Goal: Task Accomplishment & Management: Use online tool/utility

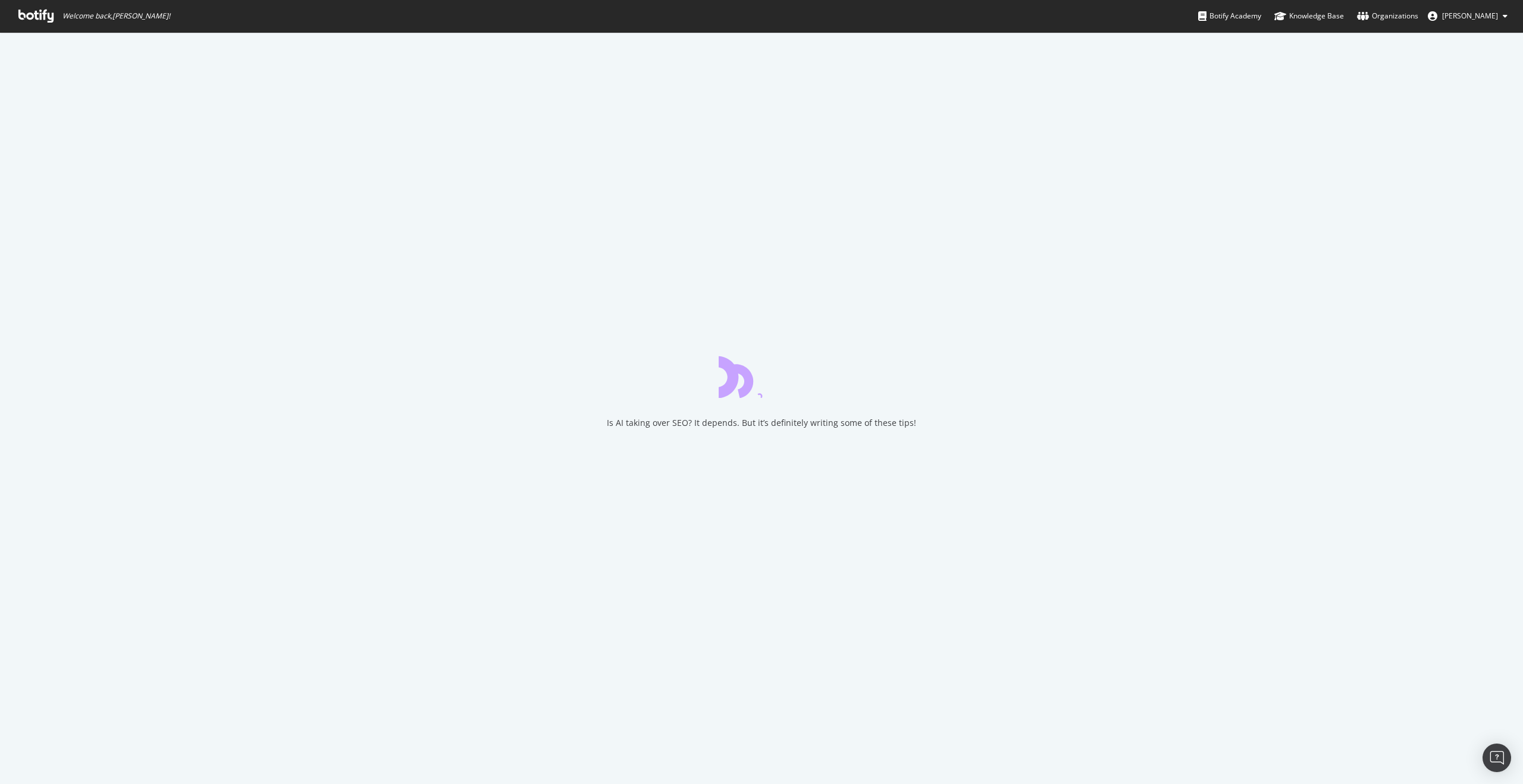
click at [51, 17] on icon at bounding box center [36, 16] width 35 height 13
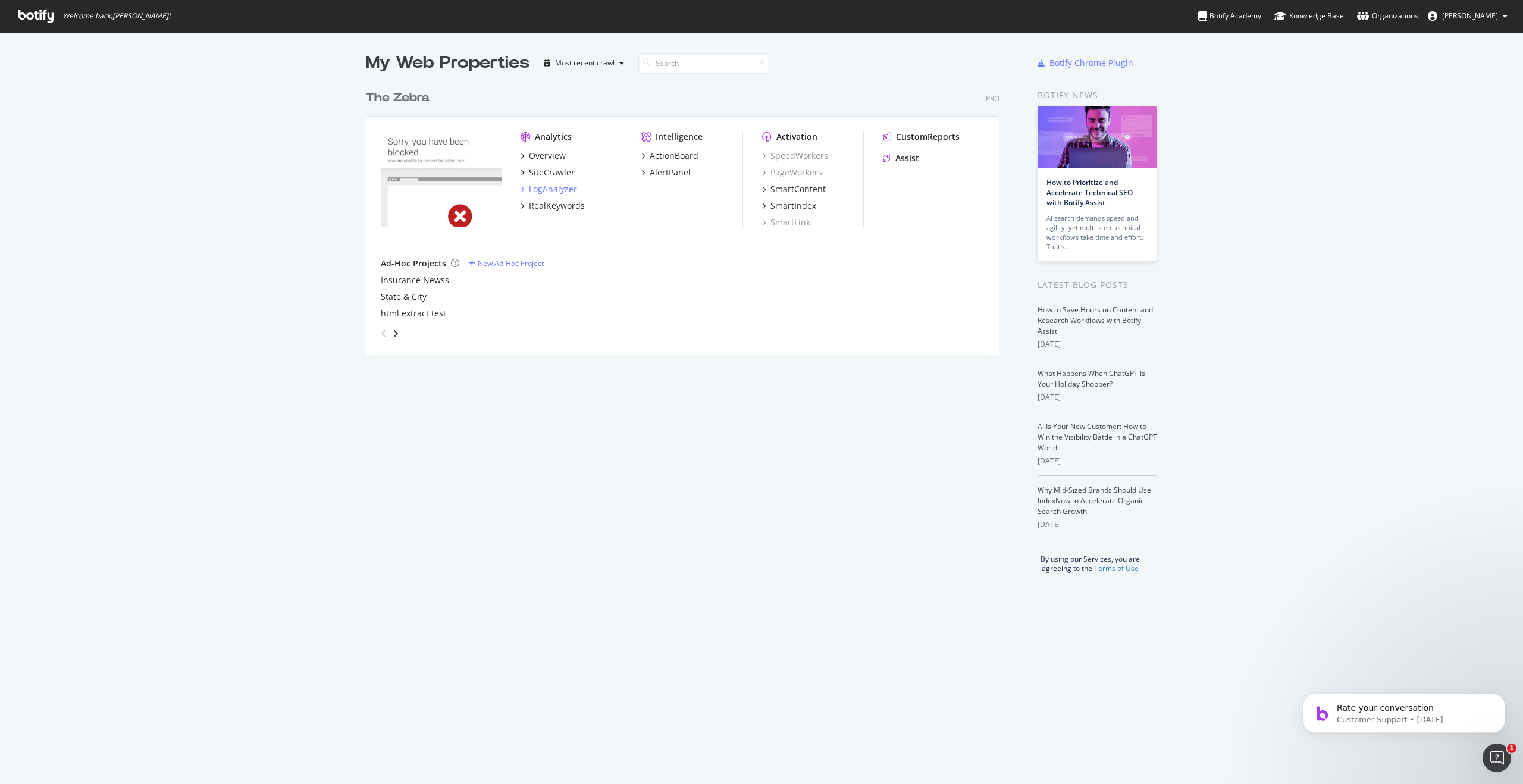
click at [532, 188] on div "LogAnalyzer" at bounding box center [553, 188] width 48 height 12
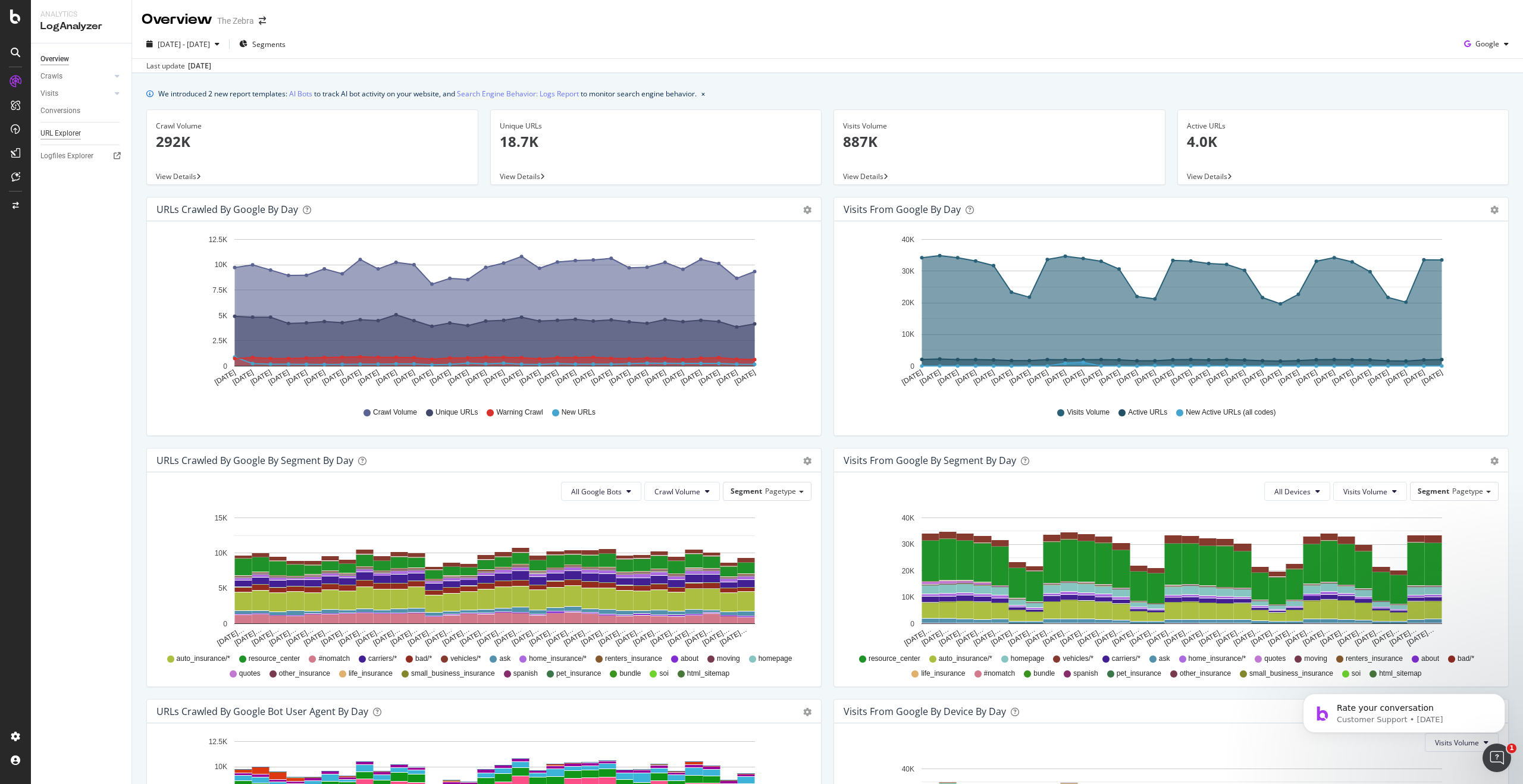
click at [60, 130] on div "URL Explorer" at bounding box center [61, 134] width 40 height 13
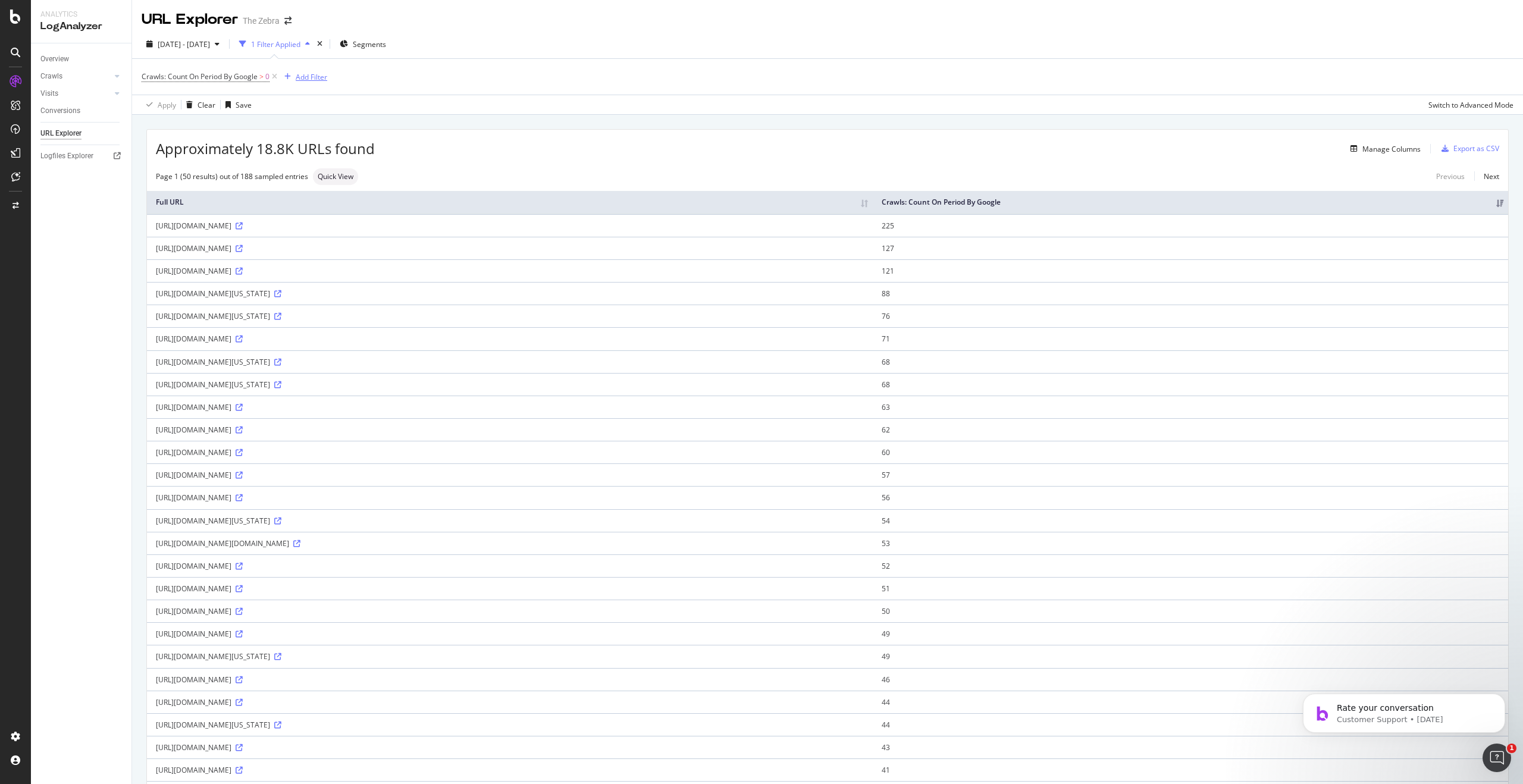
click at [305, 77] on div "Add Filter" at bounding box center [312, 76] width 31 height 10
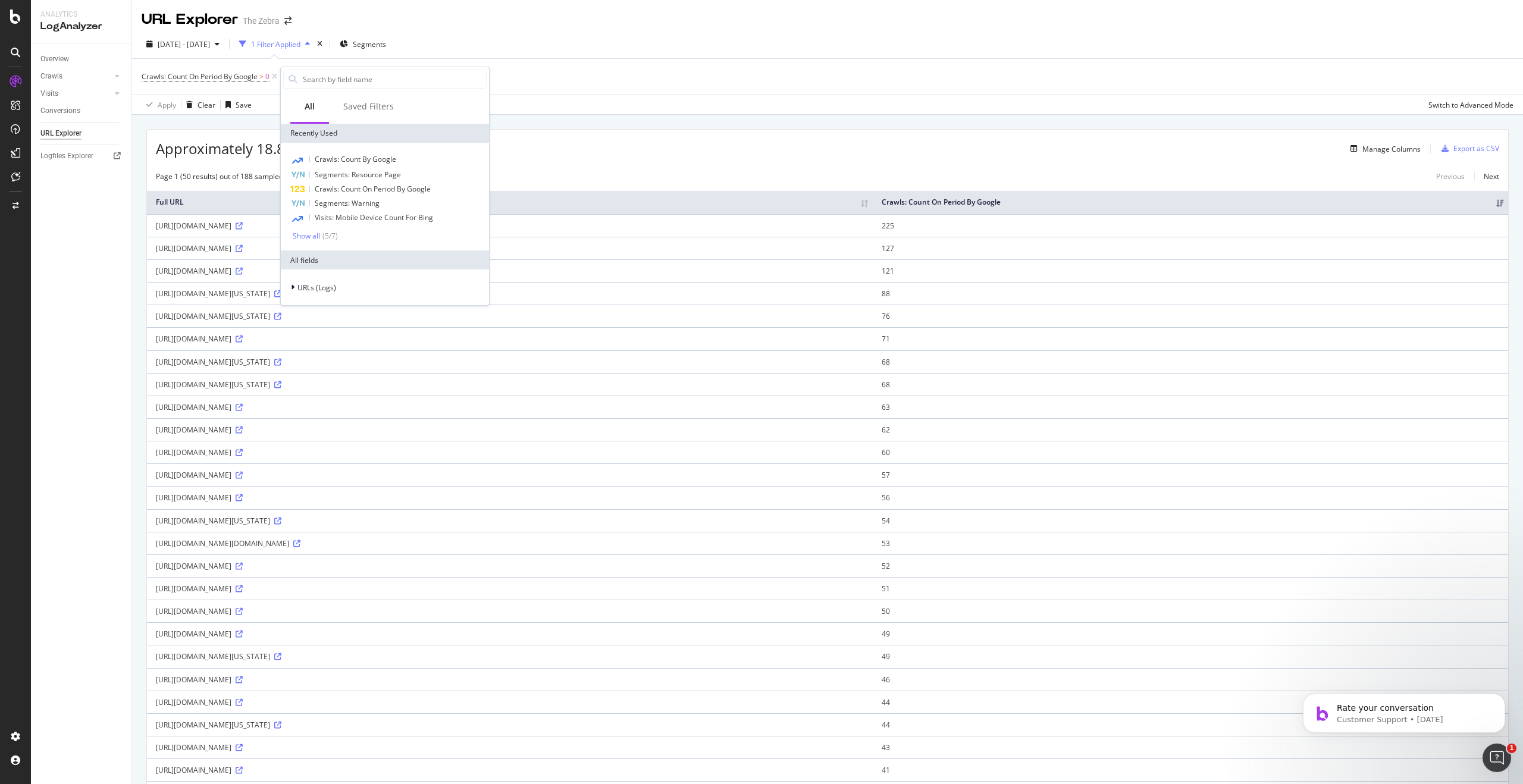
type input "[URL][DOMAIN_NAME] [URL][DOMAIN_NAME] [URL][DOMAIN_NAME] [URL][DOMAIN_NAME] [UR…"
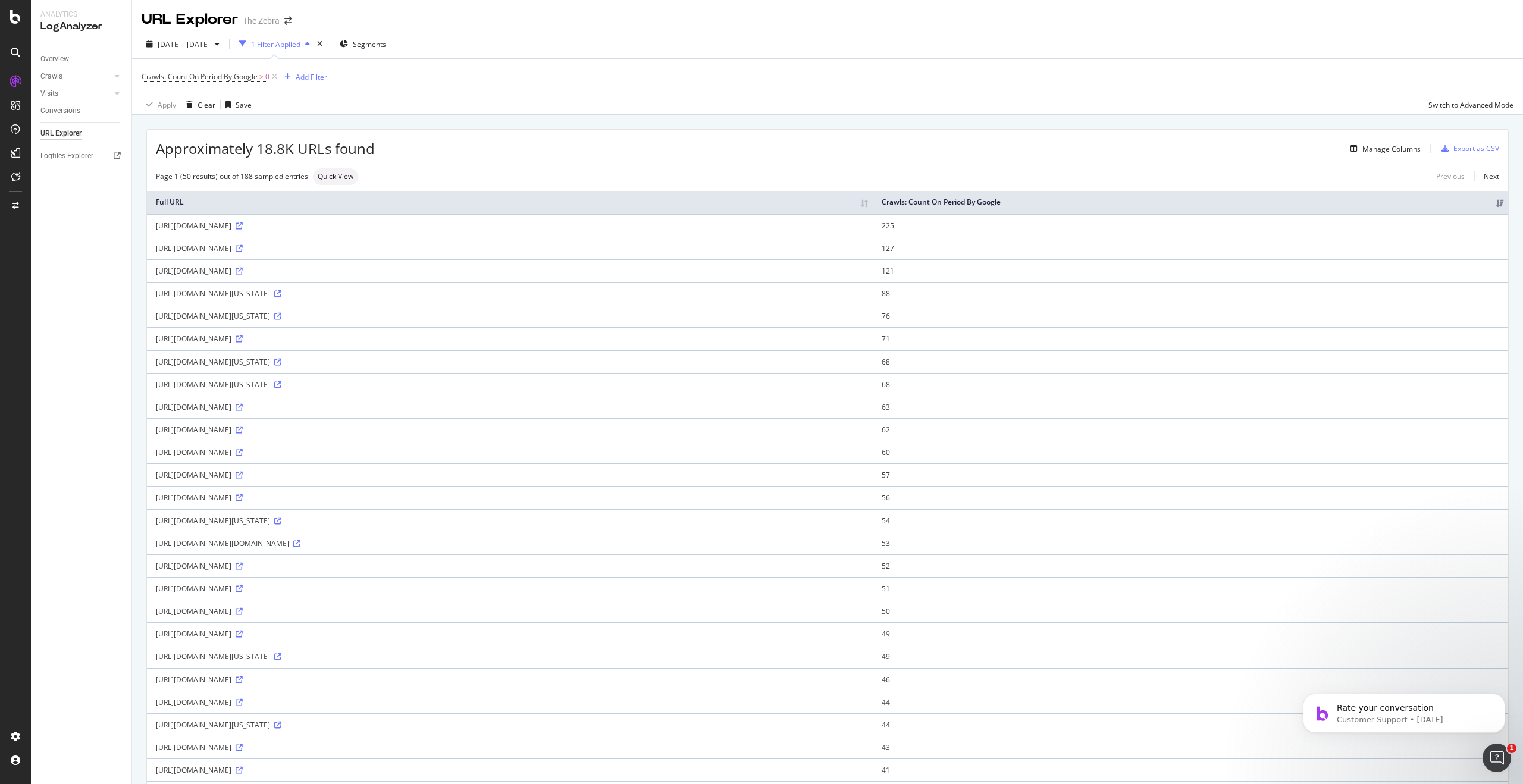
click at [587, 80] on div "Crawls: Count On Period By Google > 0 Add Filter" at bounding box center [827, 76] width 1372 height 36
click at [301, 44] on div "1 Filter Applied" at bounding box center [276, 44] width 50 height 10
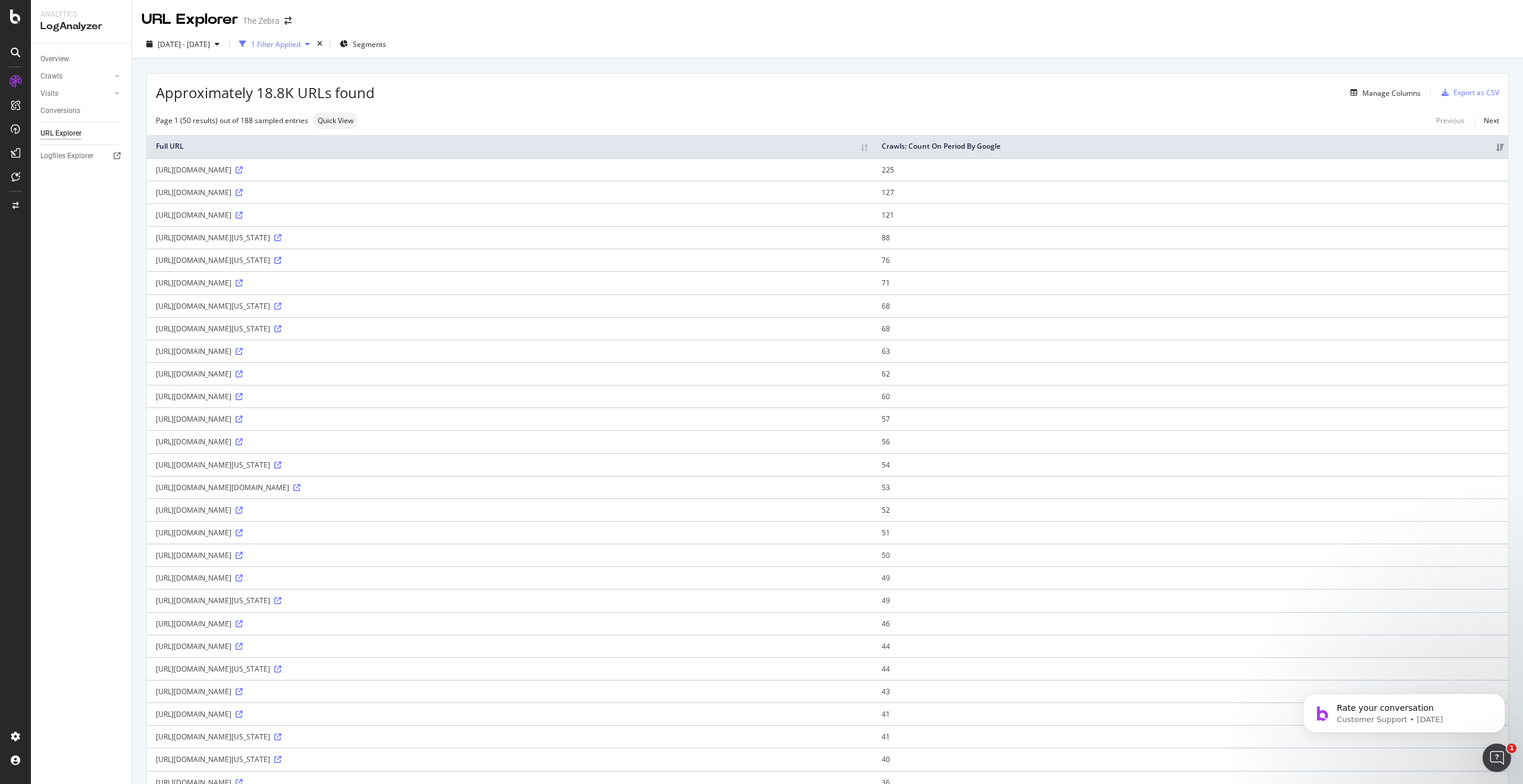
click at [301, 45] on div "1 Filter Applied" at bounding box center [276, 44] width 50 height 10
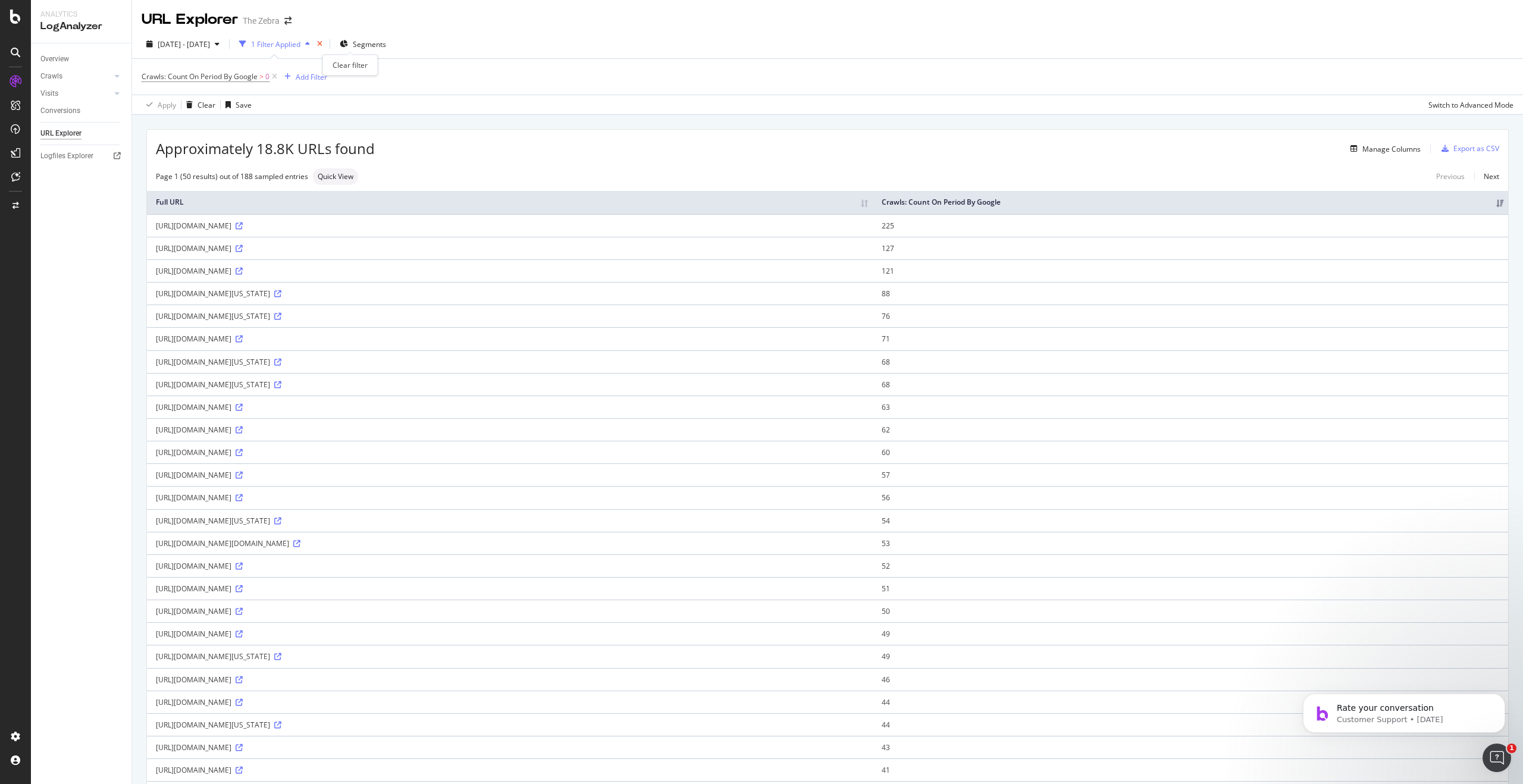
click at [323, 43] on icon "times" at bounding box center [320, 44] width 6 height 7
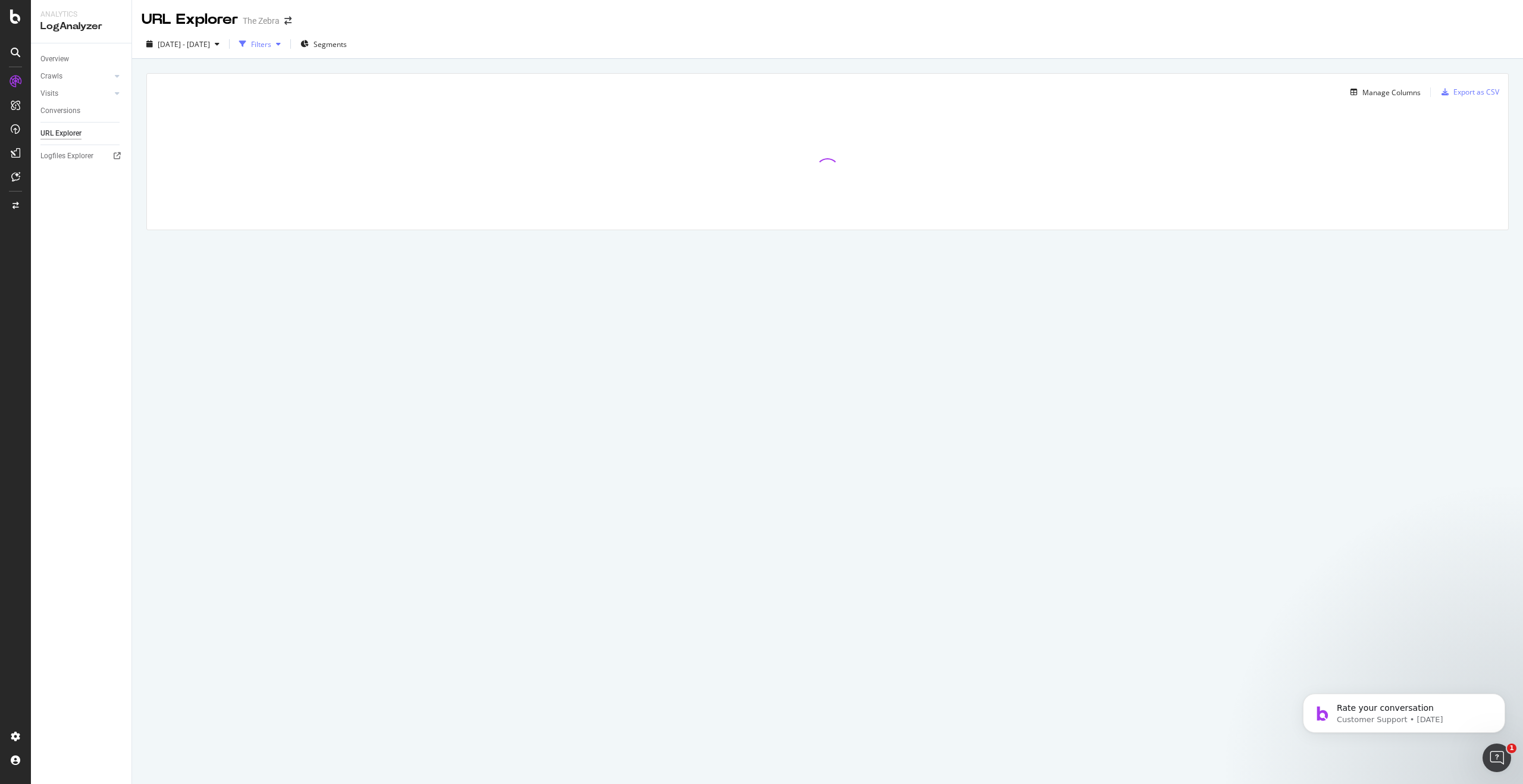
click at [271, 43] on div "Filters" at bounding box center [261, 44] width 20 height 10
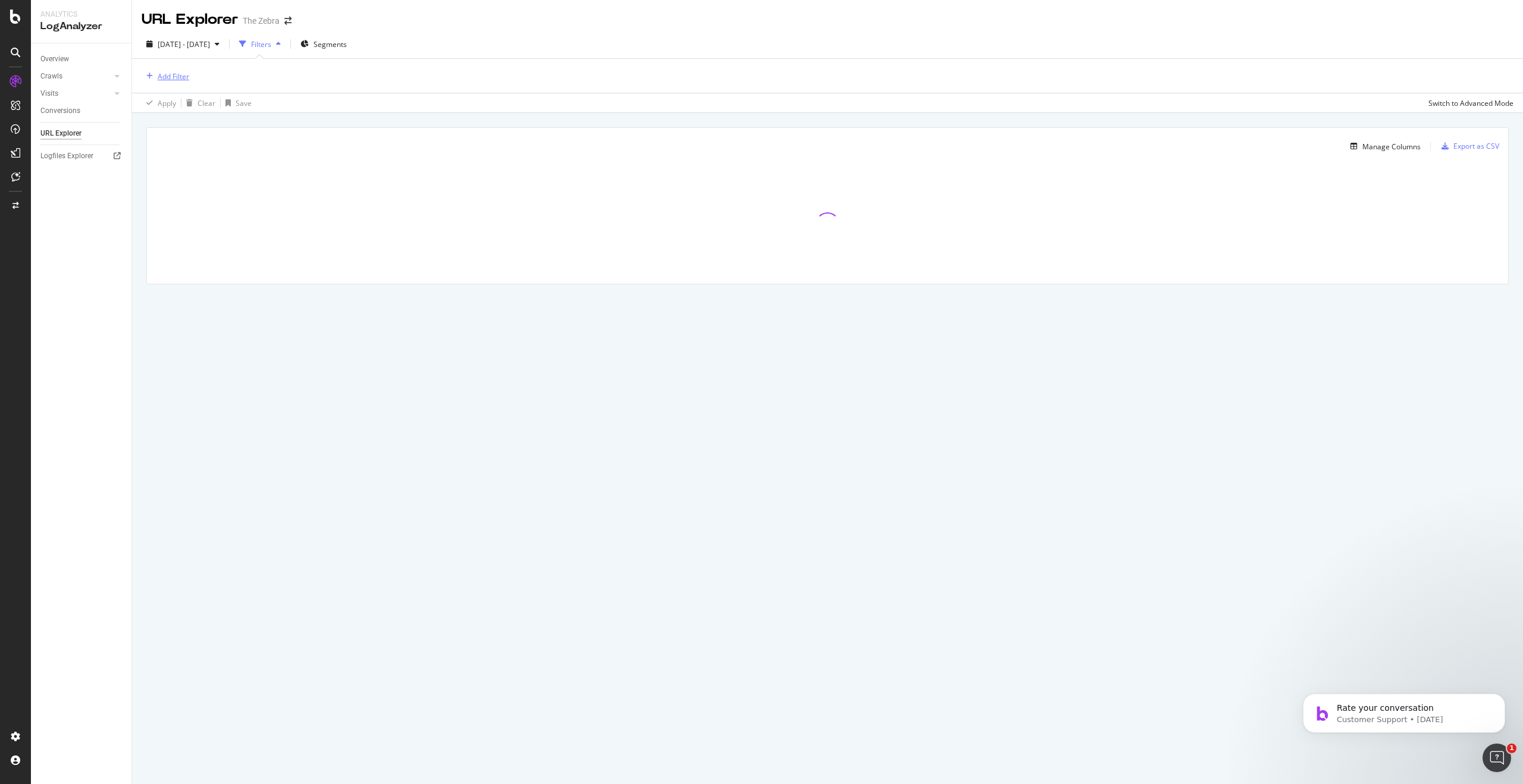
click at [163, 77] on div "Add Filter" at bounding box center [174, 76] width 31 height 10
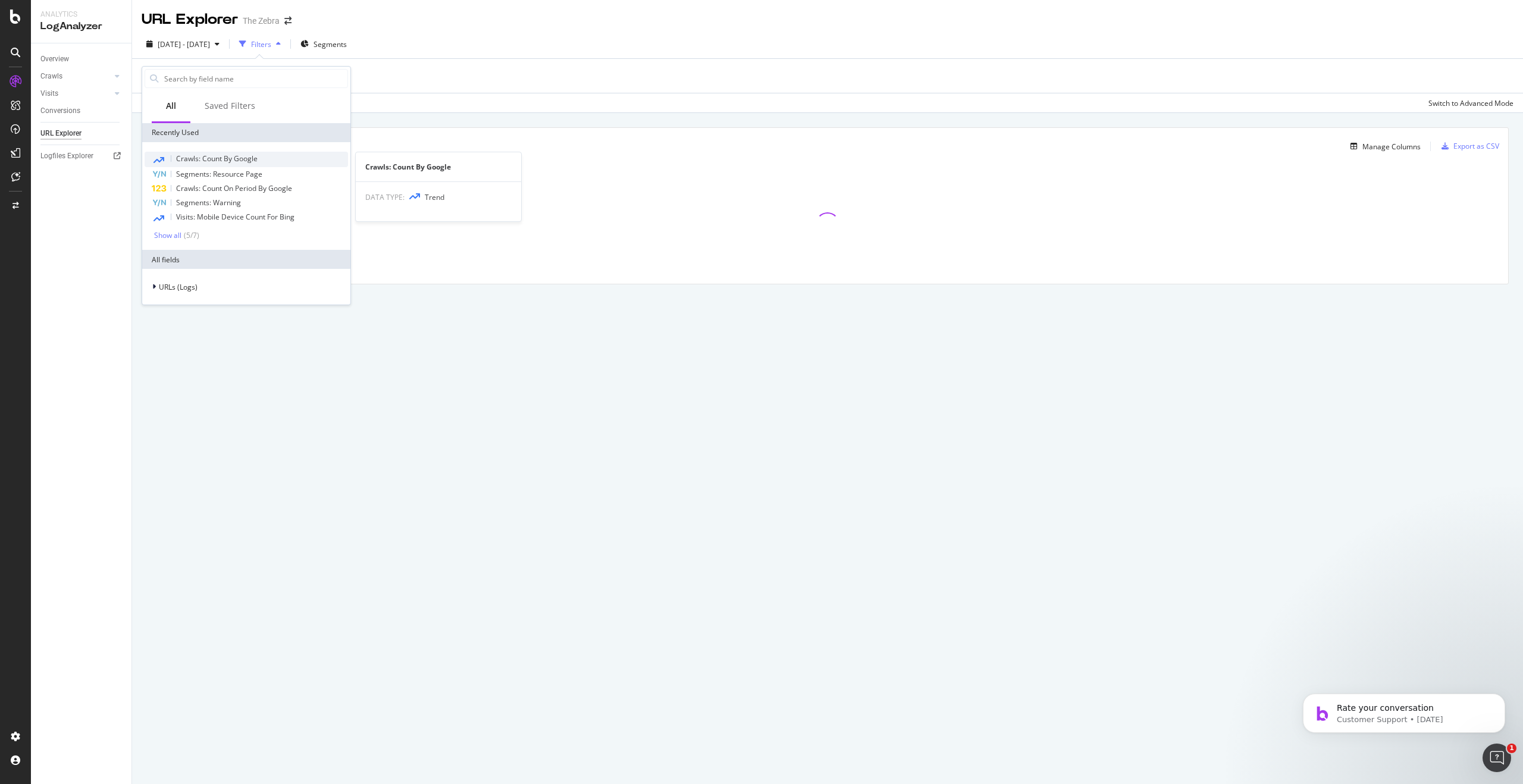
click at [214, 163] on span "Crawls: Count By Google" at bounding box center [217, 158] width 82 height 10
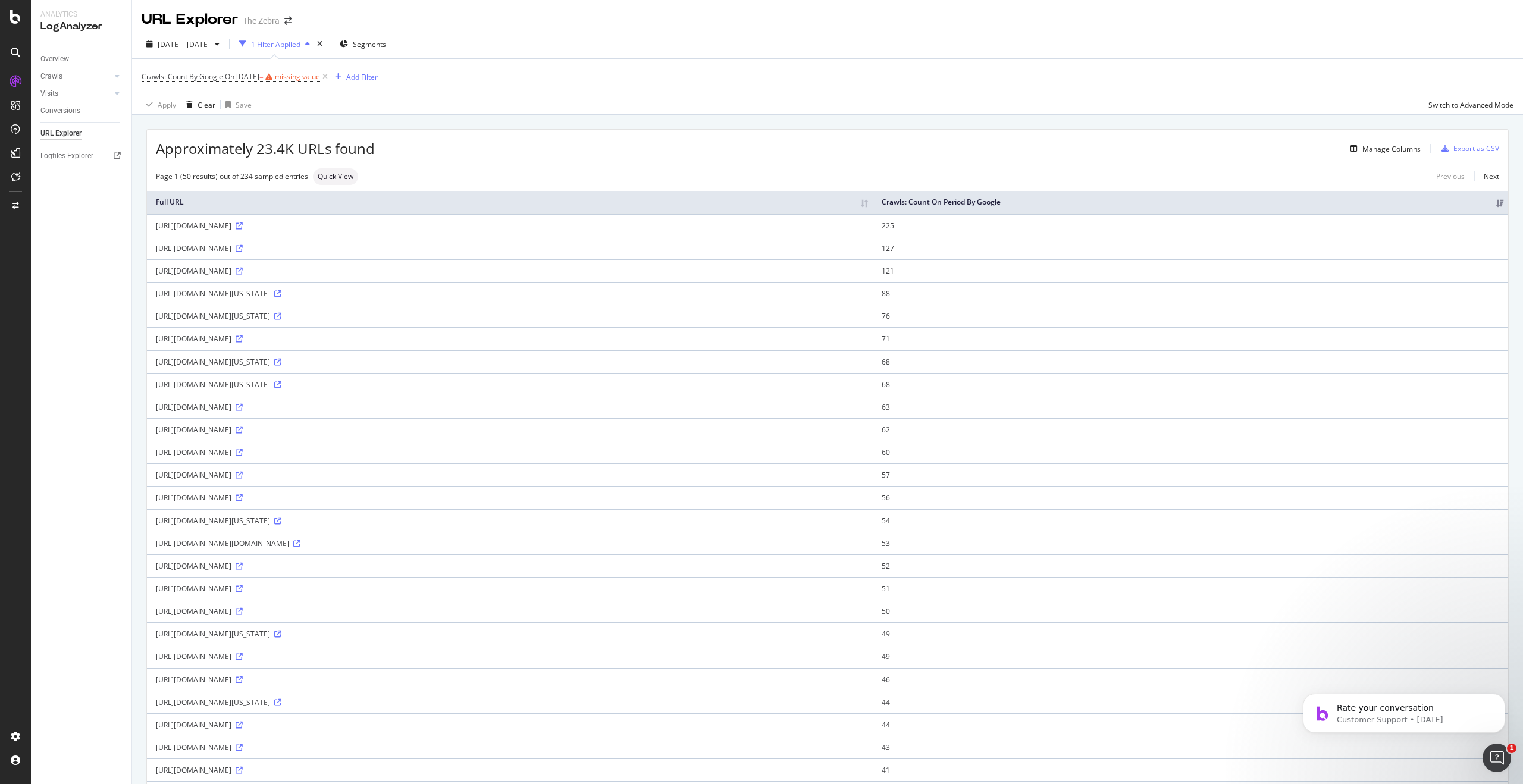
click at [395, 86] on div "Crawls: Count By Google On [DATE] = missing value Add Filter" at bounding box center [827, 76] width 1372 height 36
click at [314, 72] on div "missing value" at bounding box center [297, 76] width 45 height 10
click at [406, 97] on div "Apply Clear Save Switch to Advanced Mode" at bounding box center [828, 104] width 1392 height 19
click at [330, 78] on icon at bounding box center [324, 76] width 10 height 12
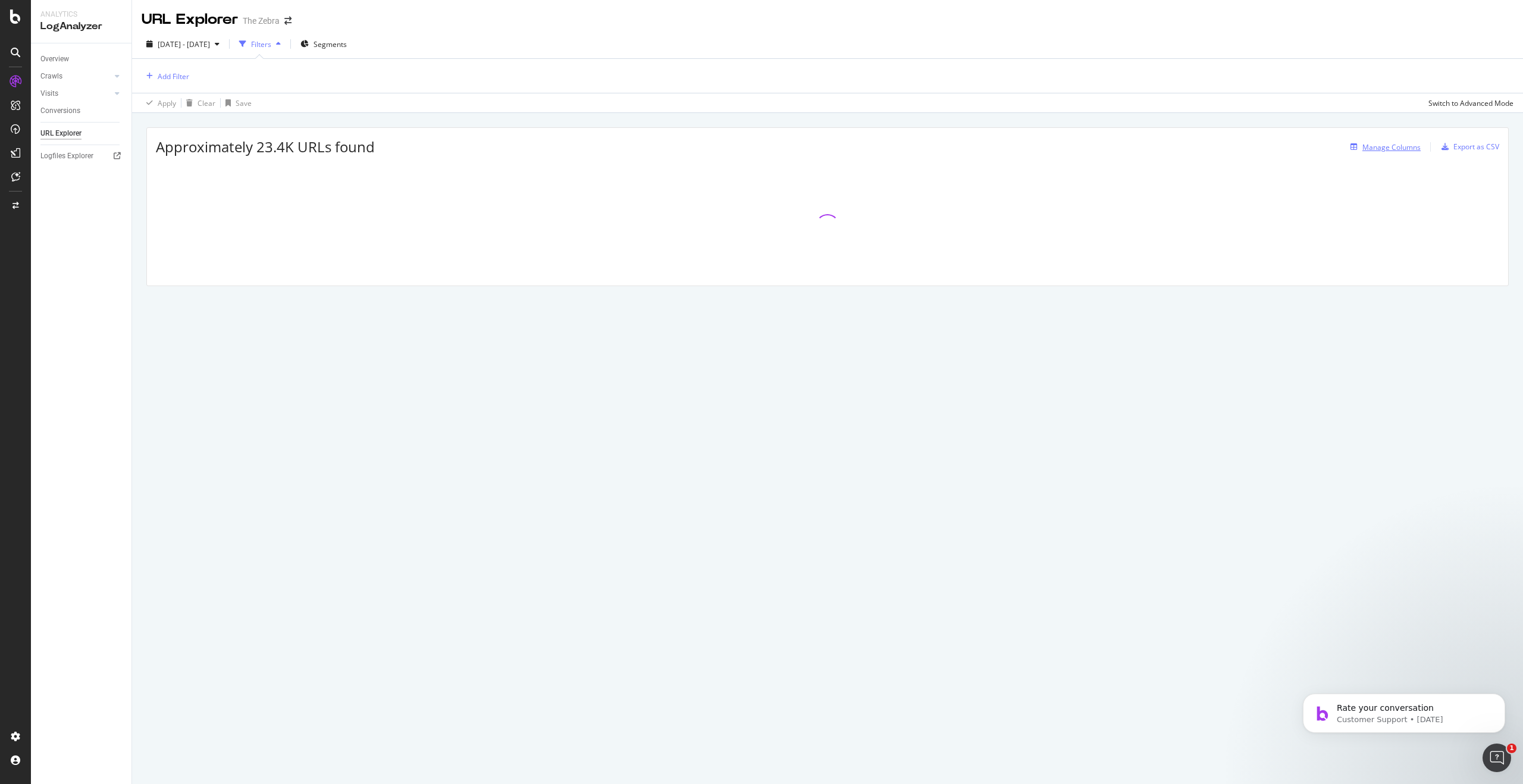
click at [1378, 146] on div "Manage Columns" at bounding box center [1392, 147] width 58 height 10
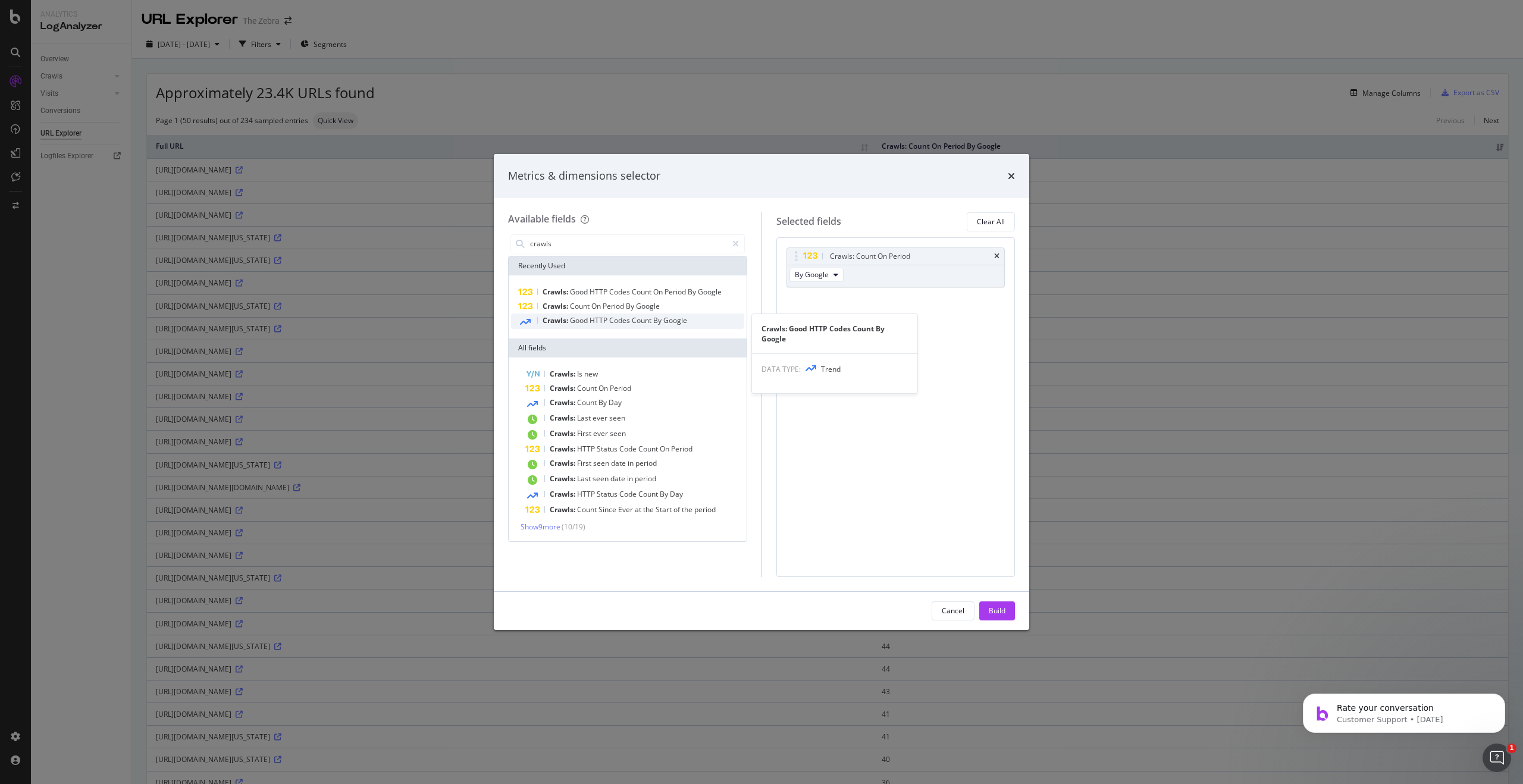
type input "crawls"
click at [676, 324] on span "Google" at bounding box center [676, 320] width 24 height 10
click at [675, 324] on span "Google" at bounding box center [676, 320] width 24 height 10
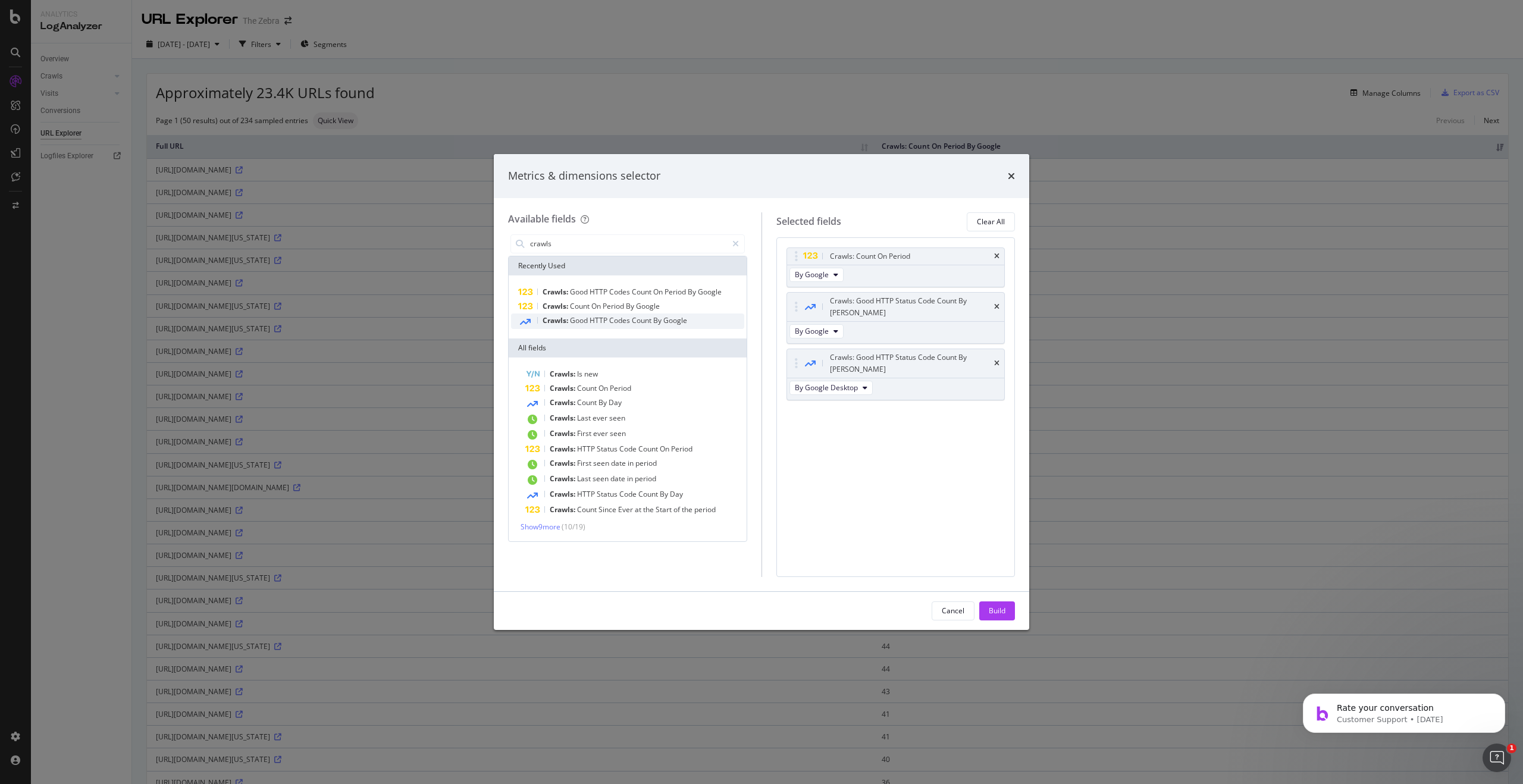
click at [675, 324] on span "Google" at bounding box center [676, 320] width 24 height 10
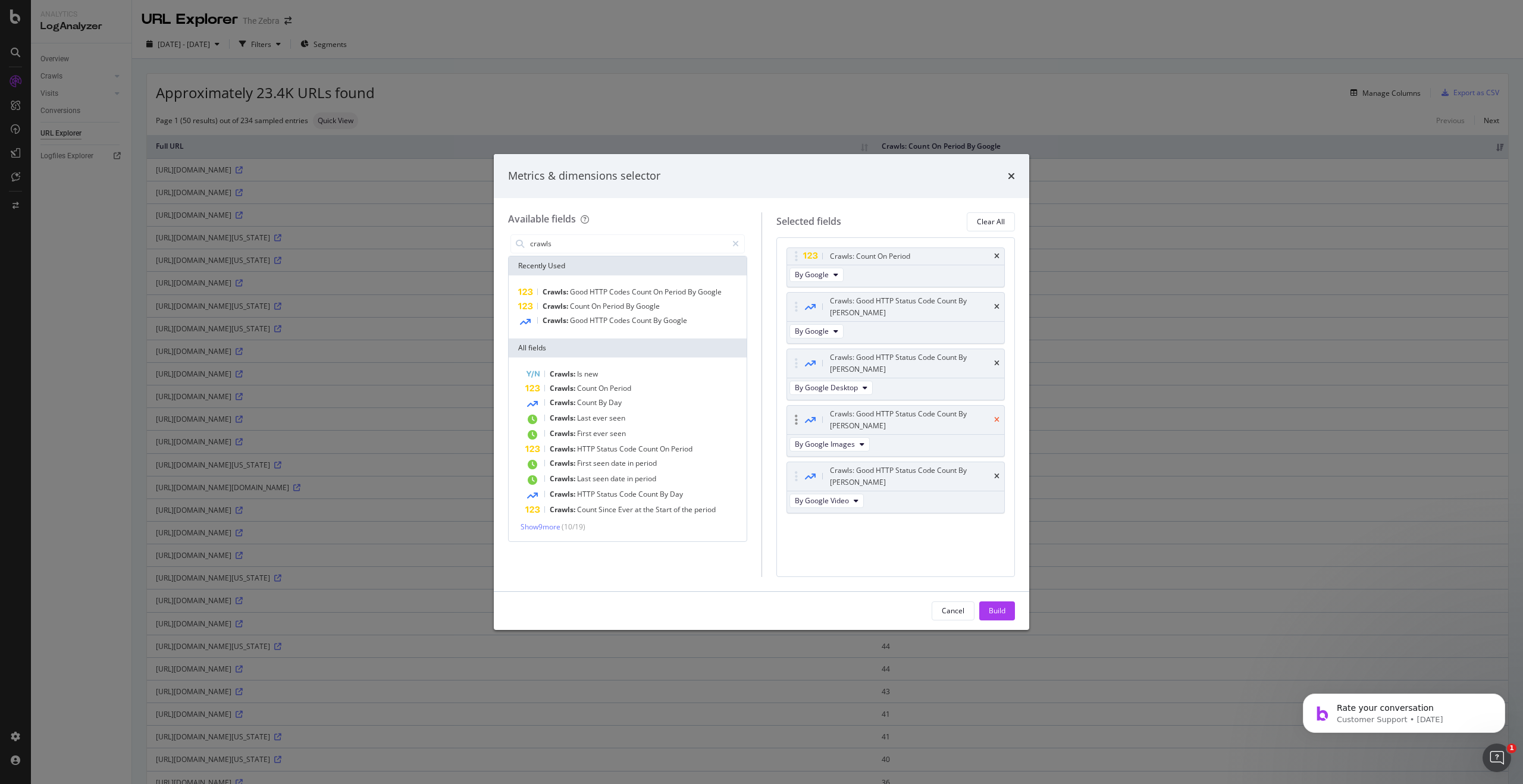
click at [998, 416] on icon "times" at bounding box center [997, 420] width 6 height 7
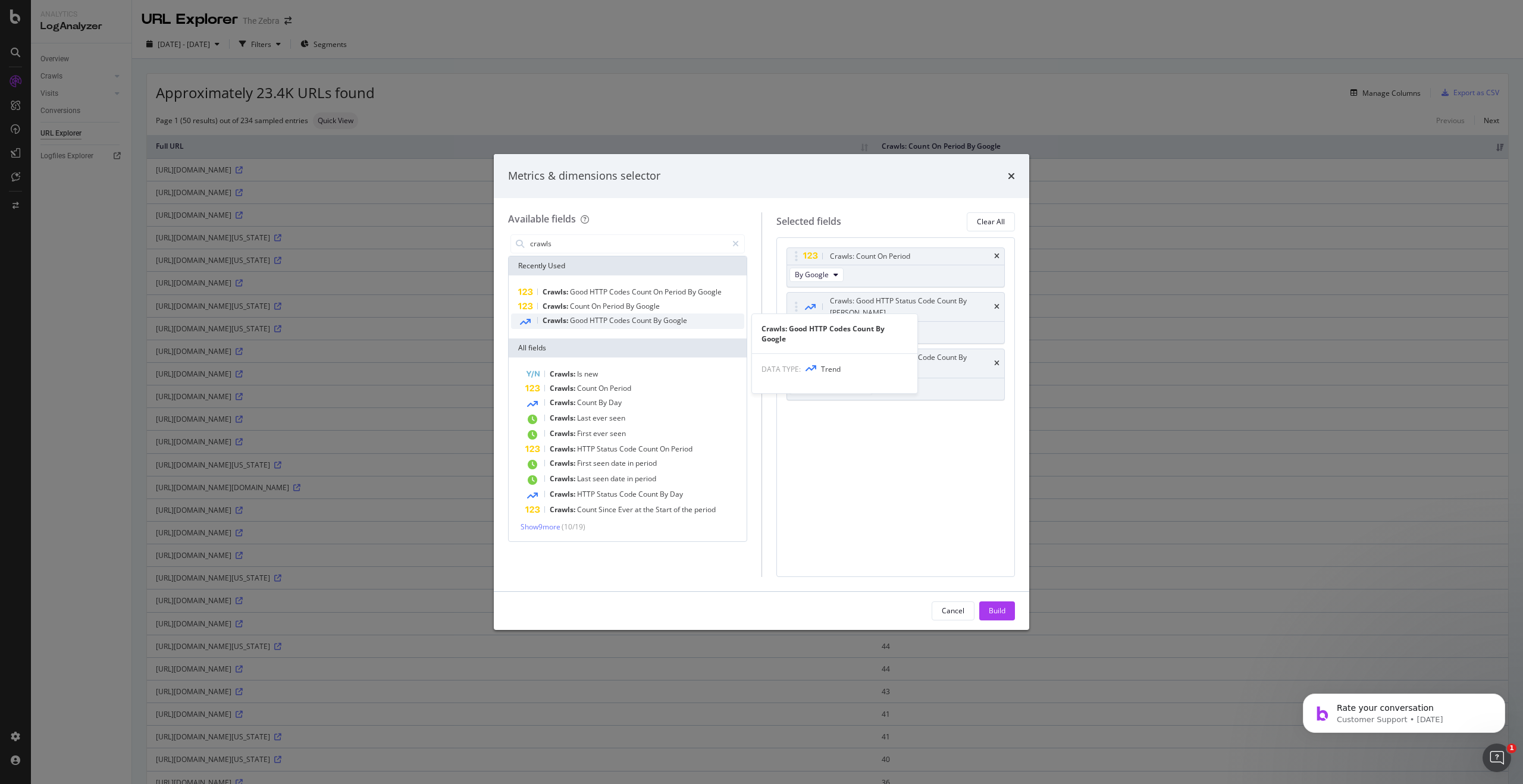
click at [671, 325] on div "Crawls: Good HTTP Codes Count By Google" at bounding box center [628, 321] width 233 height 16
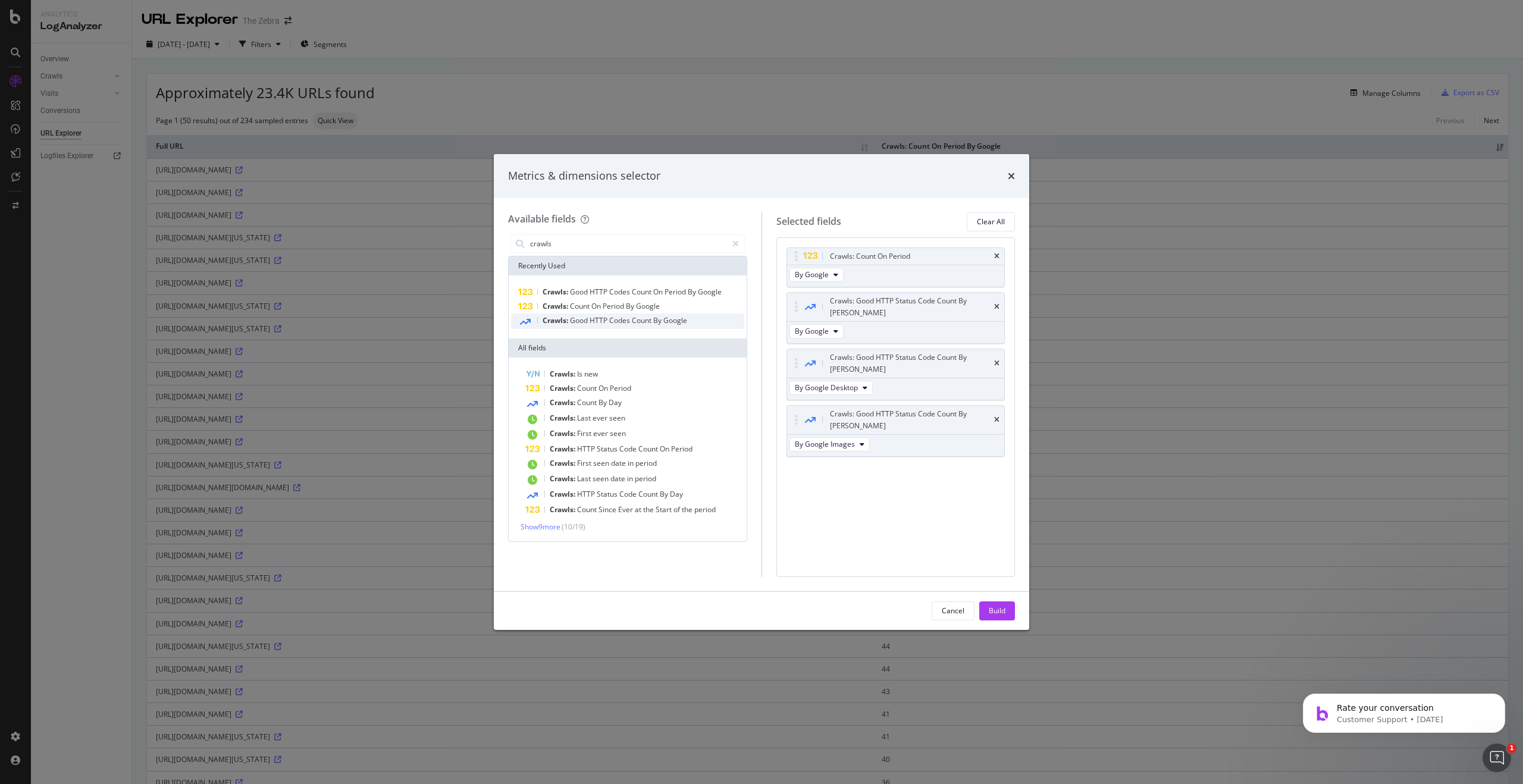
click at [671, 325] on div "Crawls: Good HTTP Codes Count By Google" at bounding box center [628, 321] width 233 height 16
click at [1003, 406] on div "Crawls: Good HTTP Status Code Count By [PERSON_NAME]" at bounding box center [896, 420] width 218 height 28
click at [998, 416] on icon "times" at bounding box center [997, 420] width 6 height 7
click at [998, 360] on icon "times" at bounding box center [997, 364] width 6 height 7
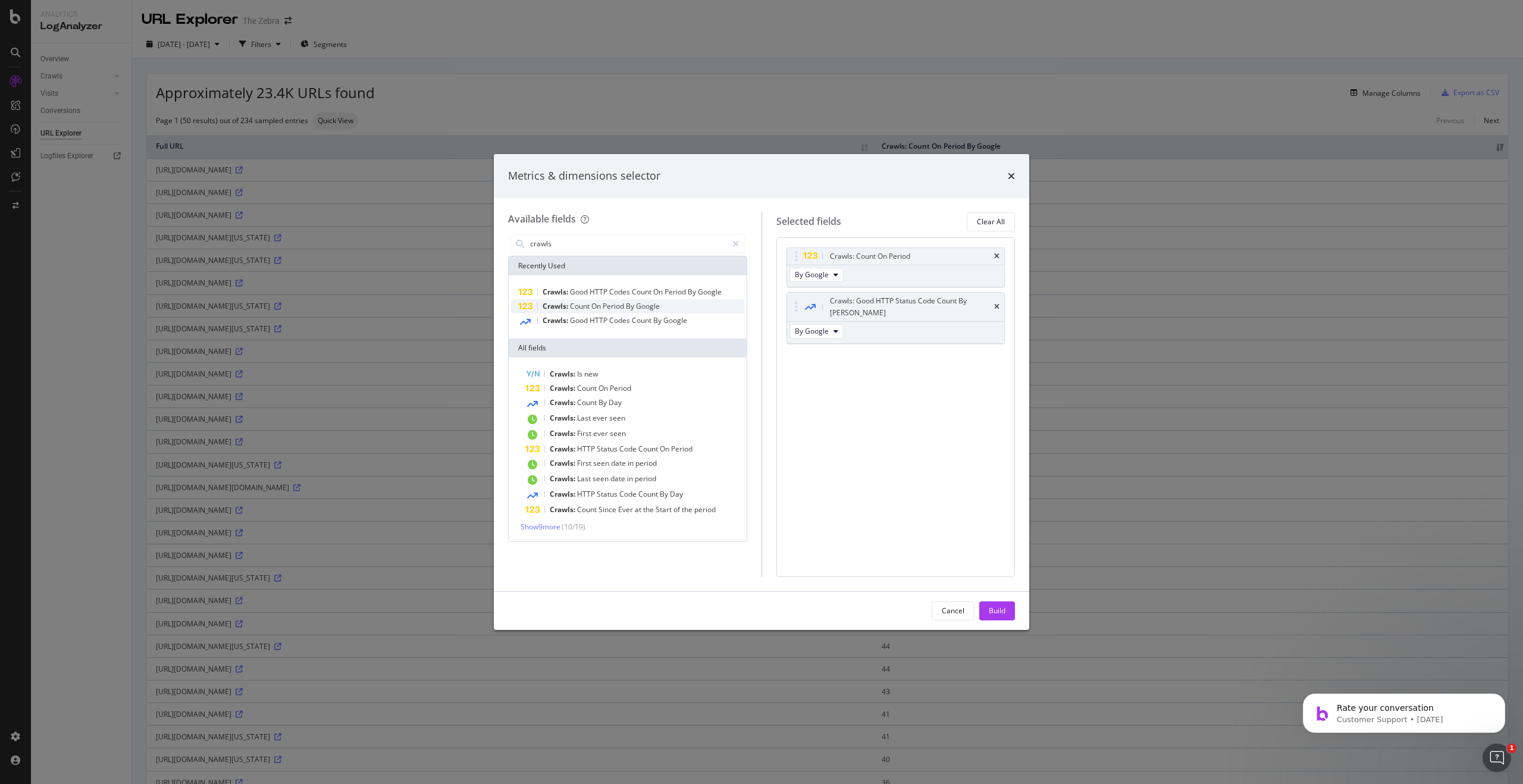
click at [654, 307] on span "Google" at bounding box center [648, 306] width 24 height 10
click at [653, 307] on span "Google" at bounding box center [648, 306] width 24 height 10
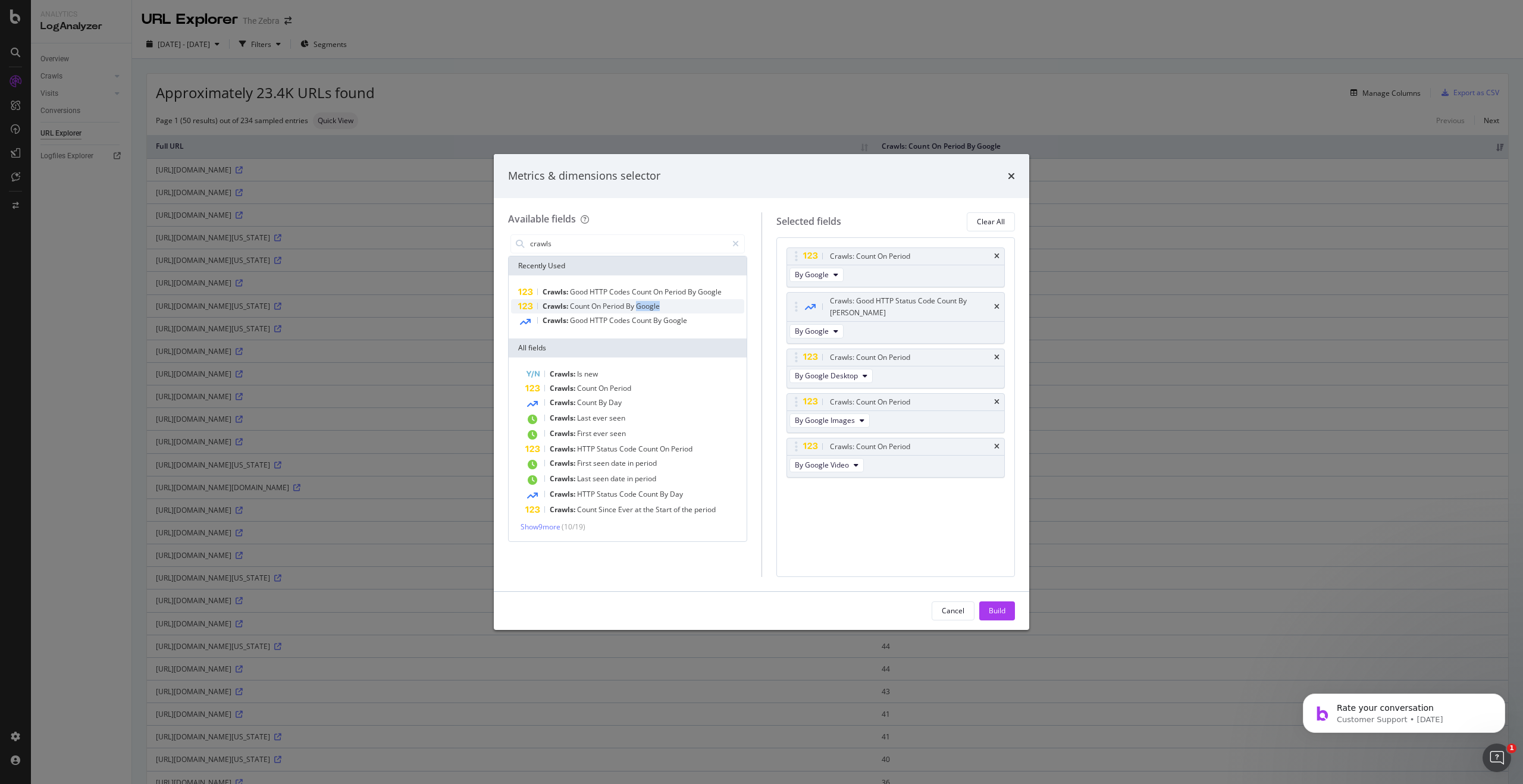
click at [653, 308] on span "Google" at bounding box center [648, 306] width 24 height 10
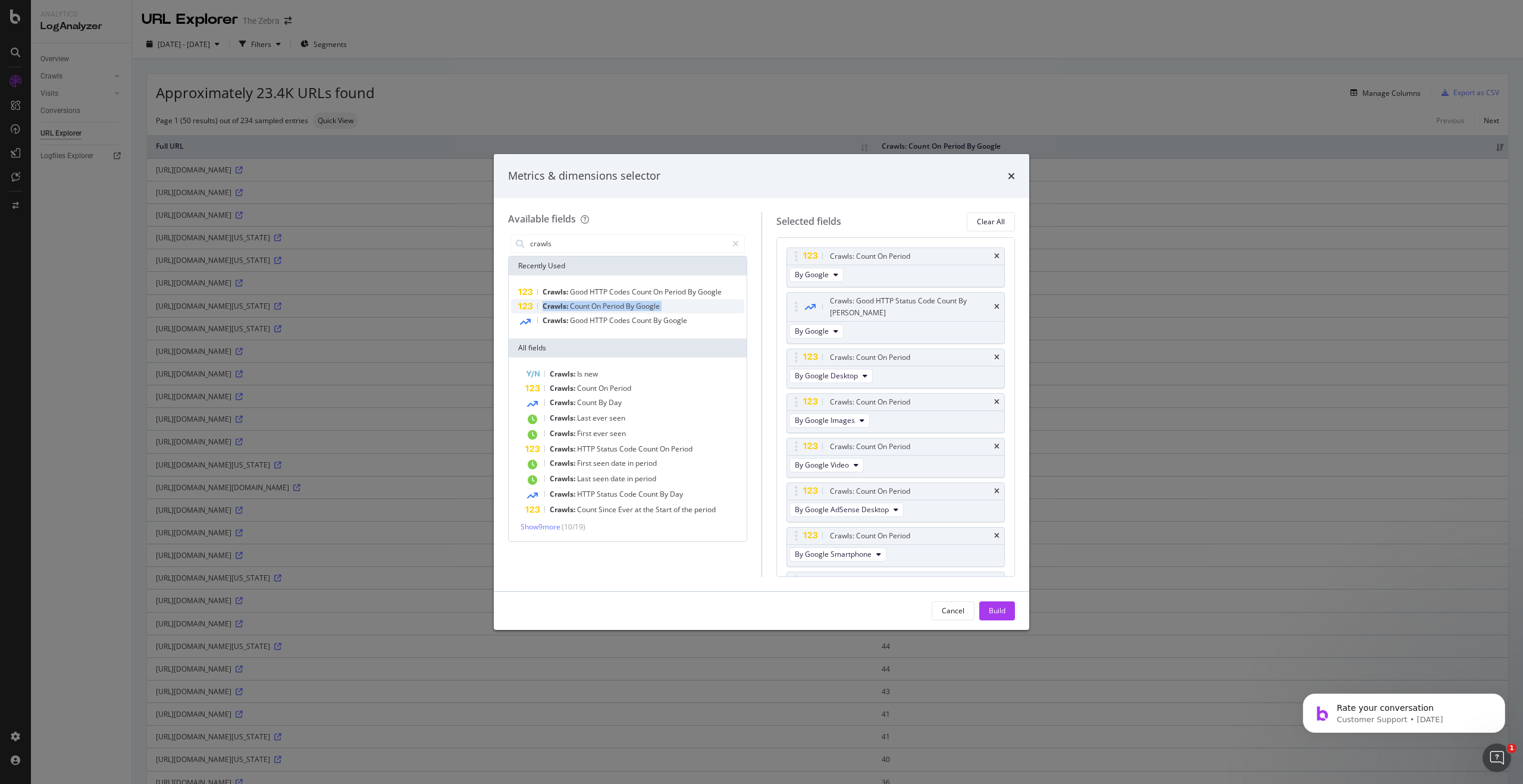
click at [653, 308] on span "Google" at bounding box center [648, 306] width 24 height 10
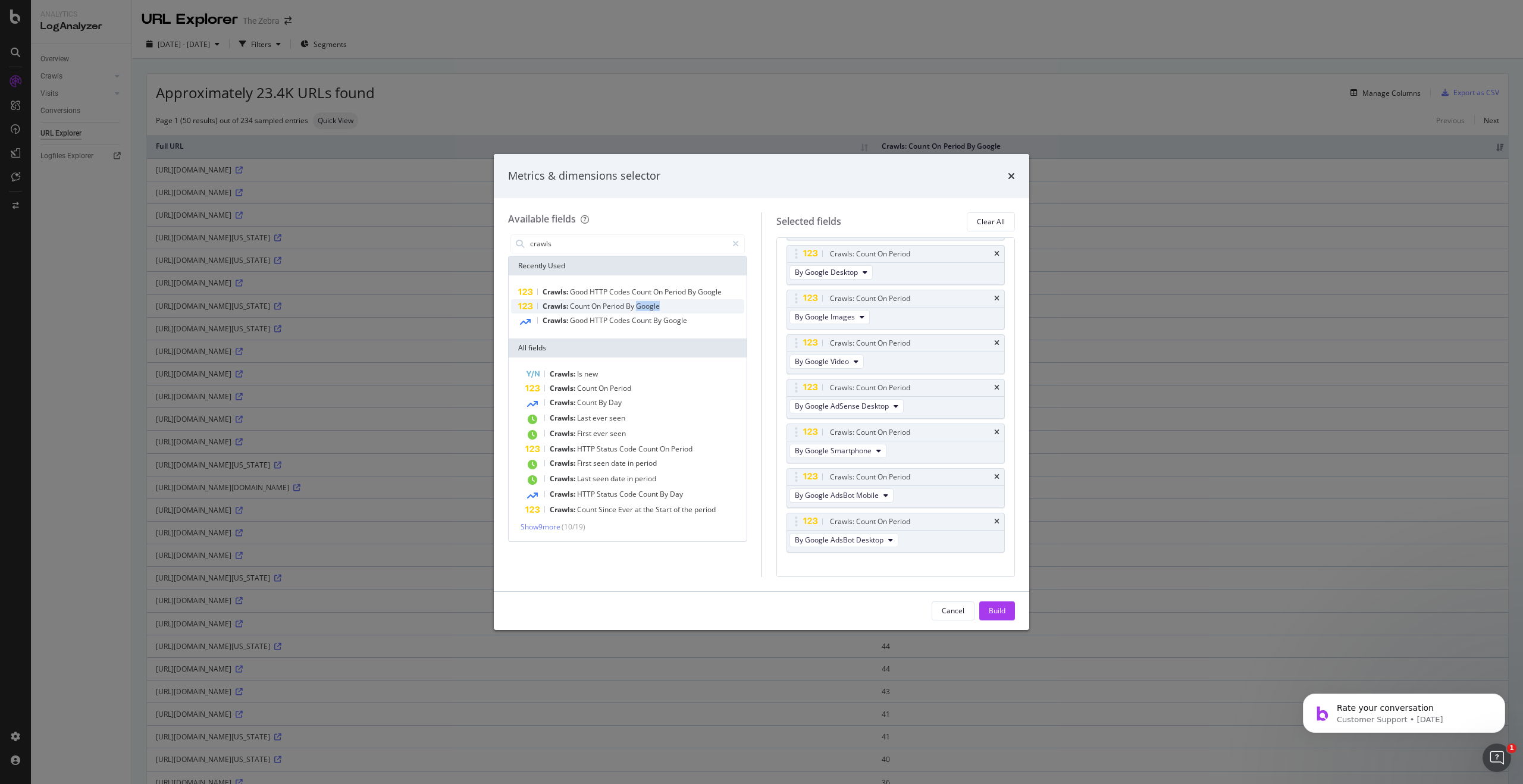
click at [653, 308] on span "Google" at bounding box center [648, 306] width 24 height 10
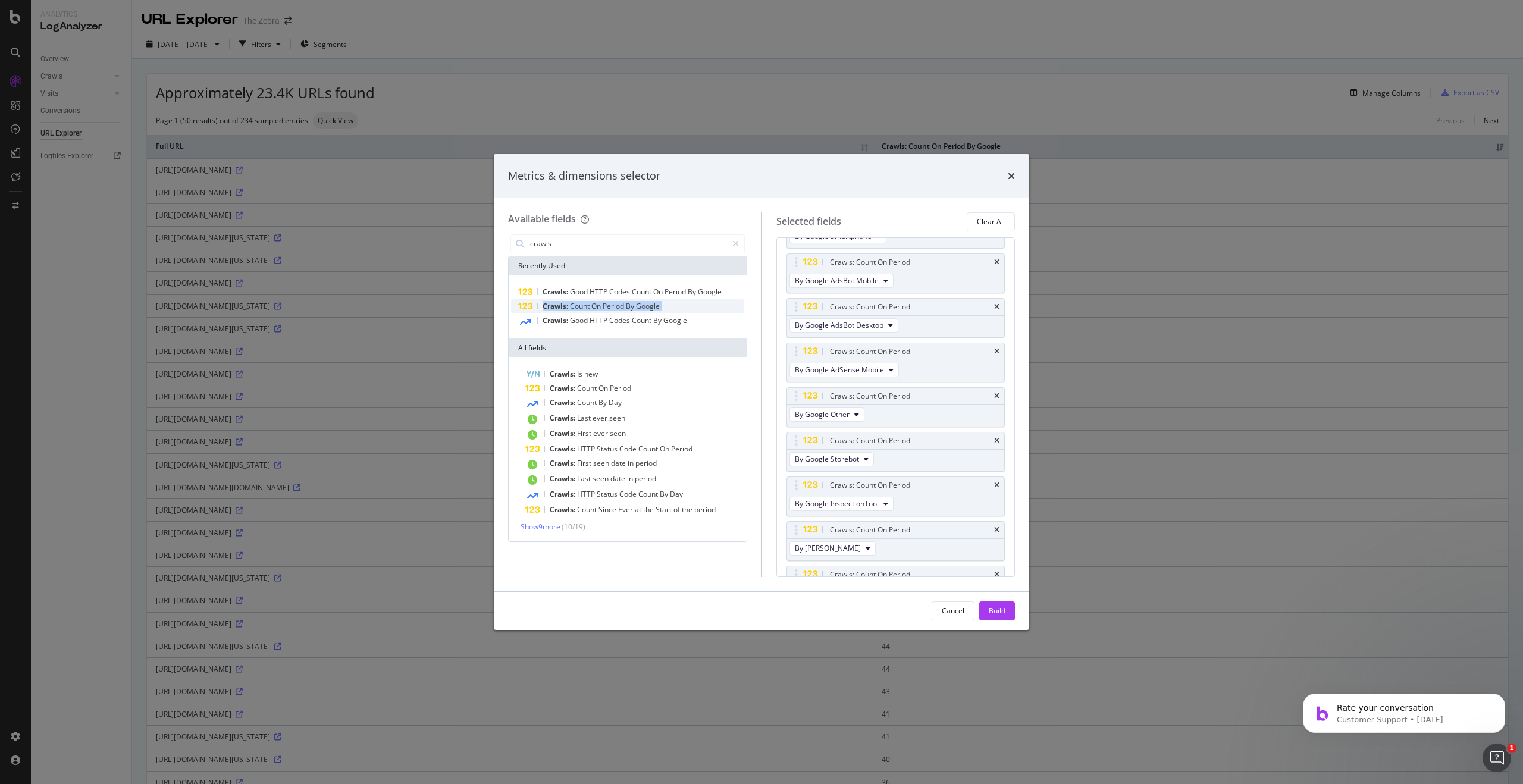
click at [652, 308] on span "Google" at bounding box center [648, 306] width 24 height 10
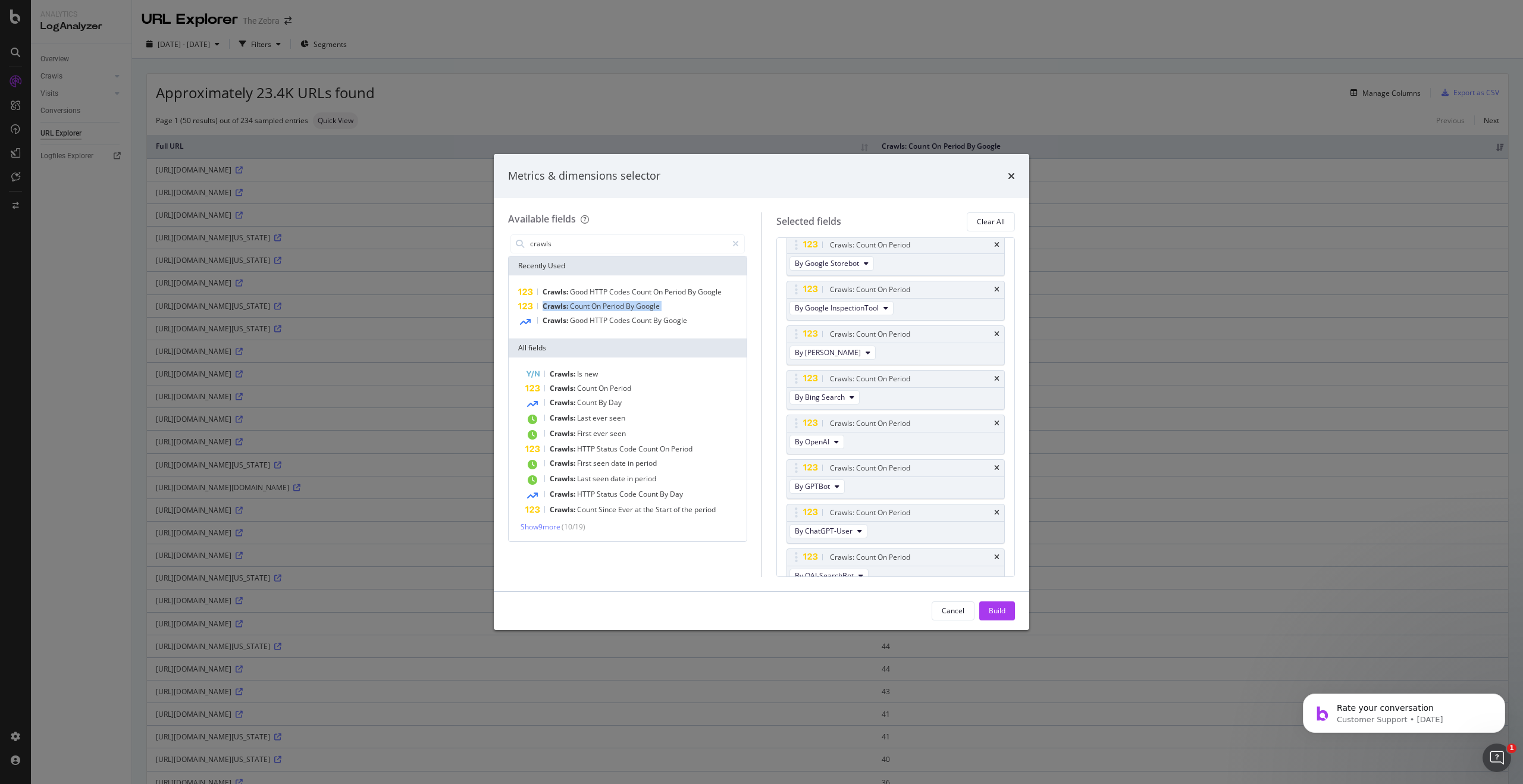
click at [959, 605] on div "Cancel" at bounding box center [953, 611] width 23 height 17
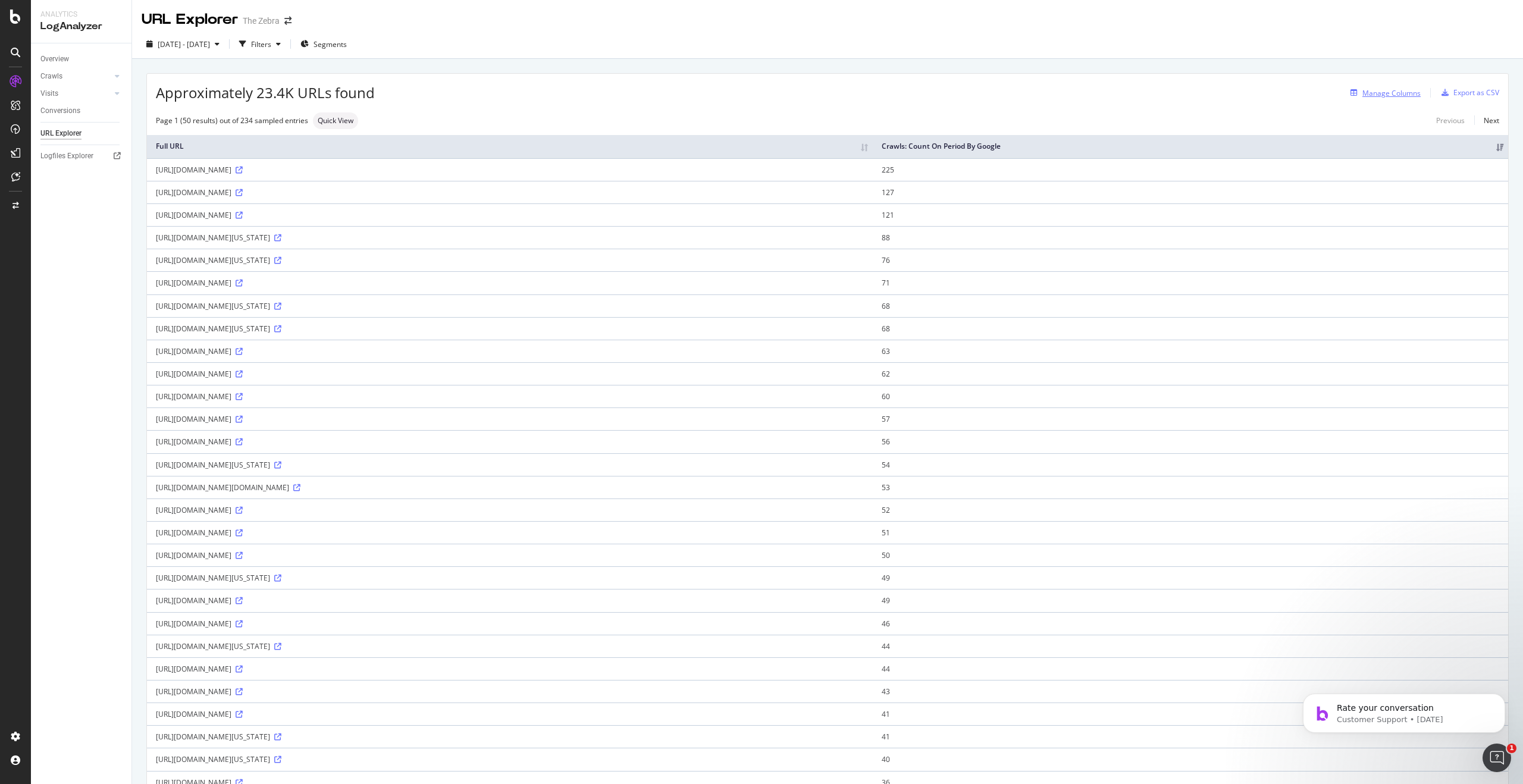
click at [1378, 96] on div "Manage Columns" at bounding box center [1392, 93] width 58 height 10
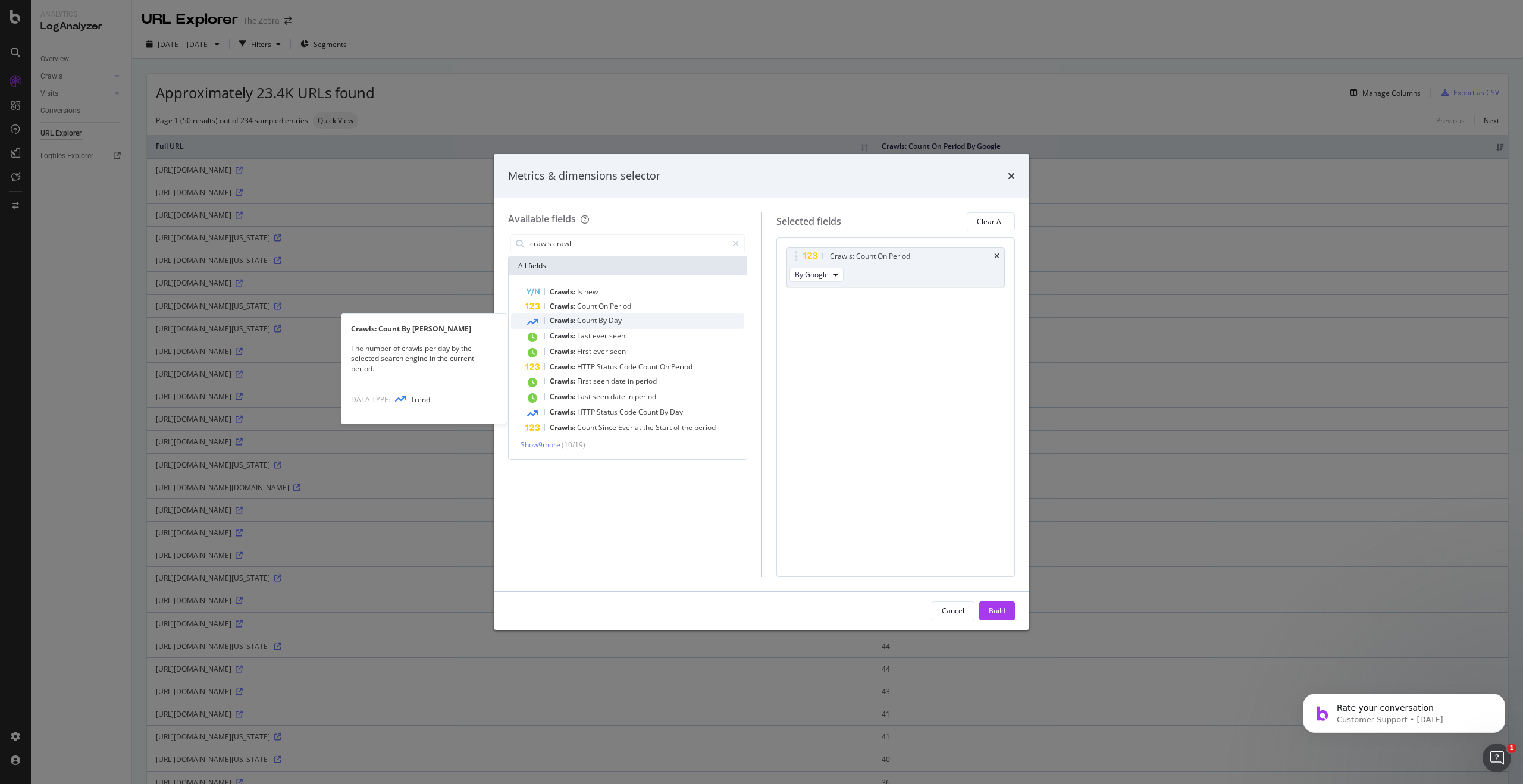
type input "crawls crawl"
click at [664, 318] on div "Crawls: Count By [PERSON_NAME]" at bounding box center [635, 321] width 219 height 16
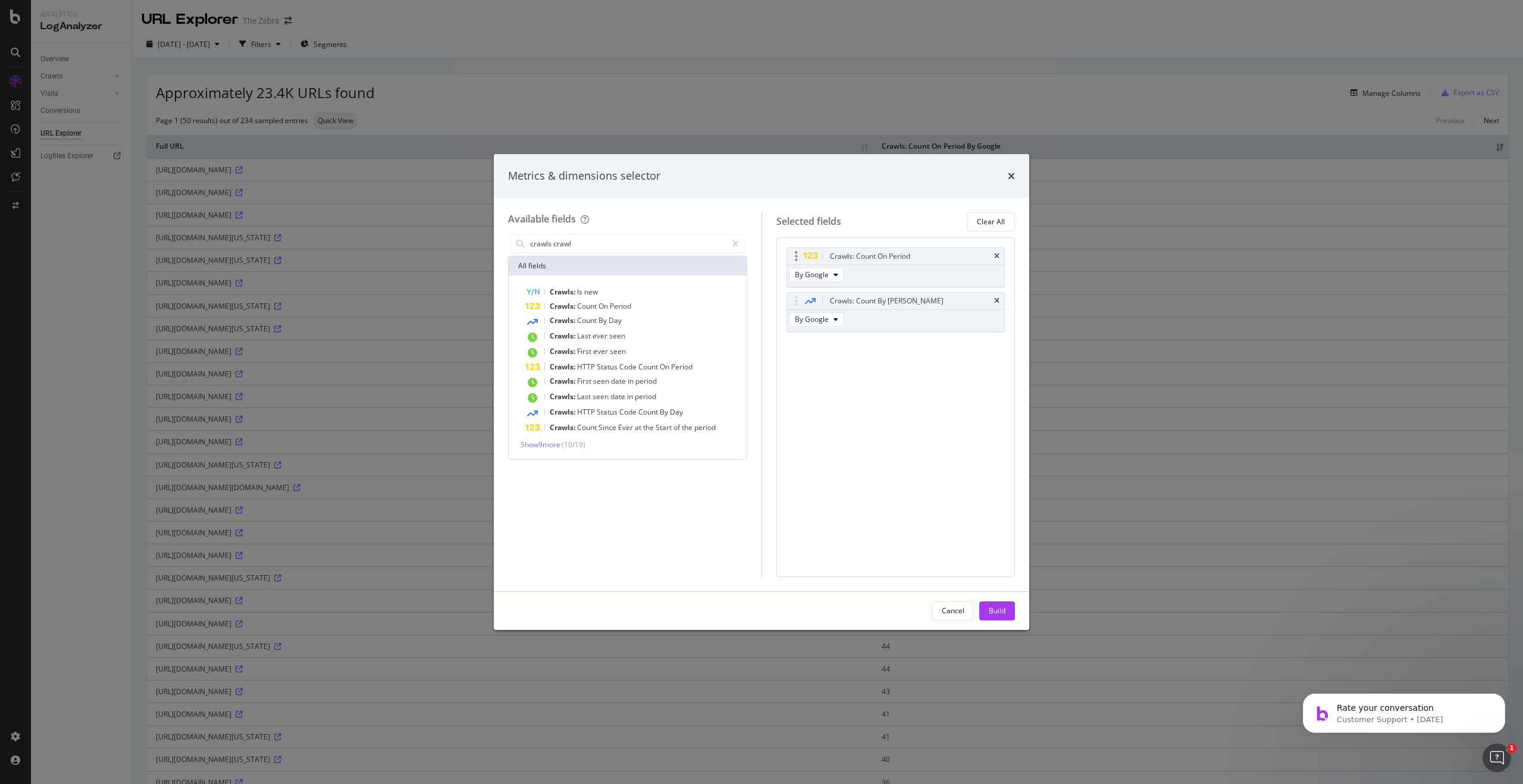
click at [1000, 255] on div "Crawls: Count On Period" at bounding box center [896, 256] width 218 height 17
click at [1015, 178] on icon "times" at bounding box center [1012, 176] width 7 height 9
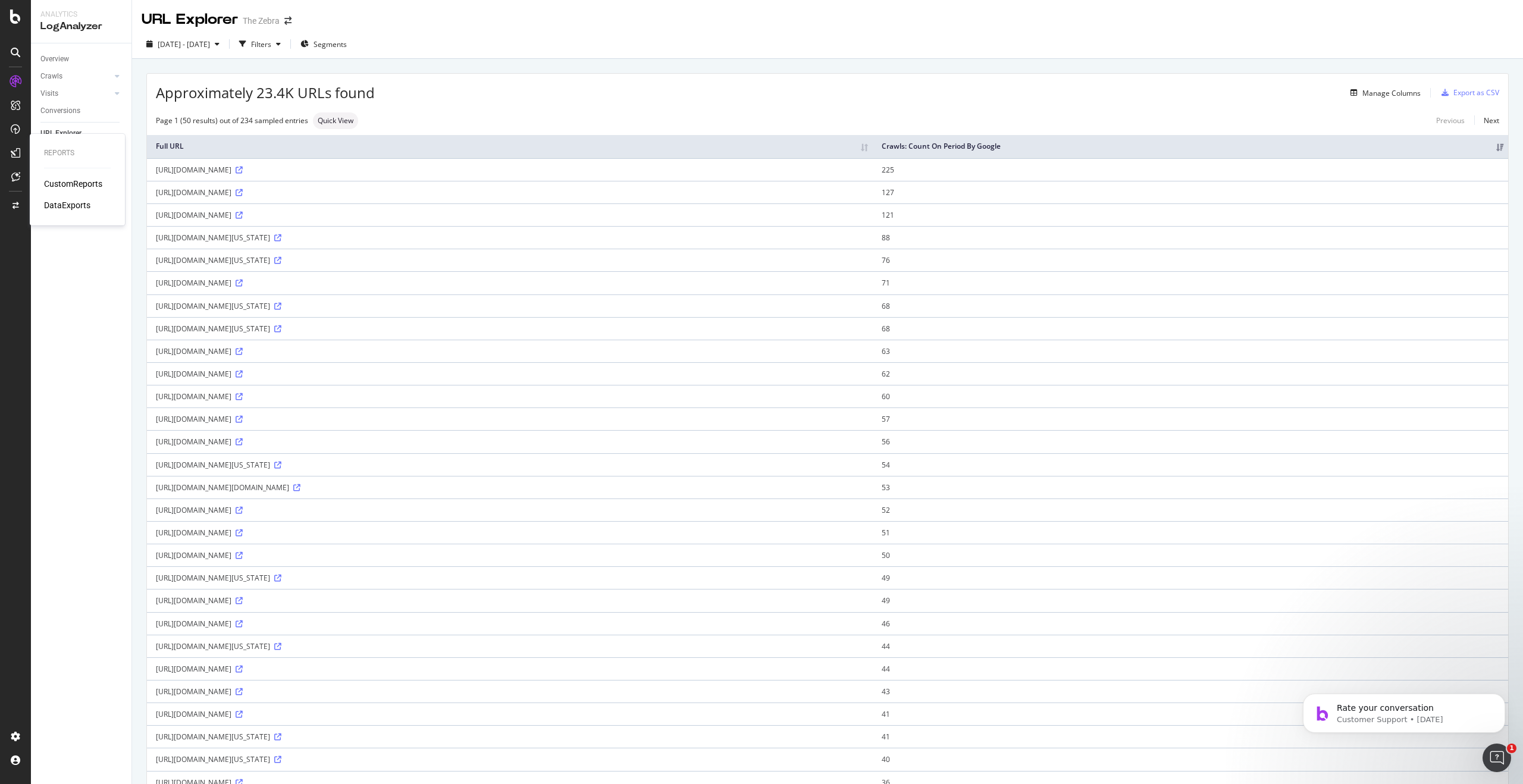
click at [60, 180] on div "CustomReports" at bounding box center [73, 184] width 58 height 12
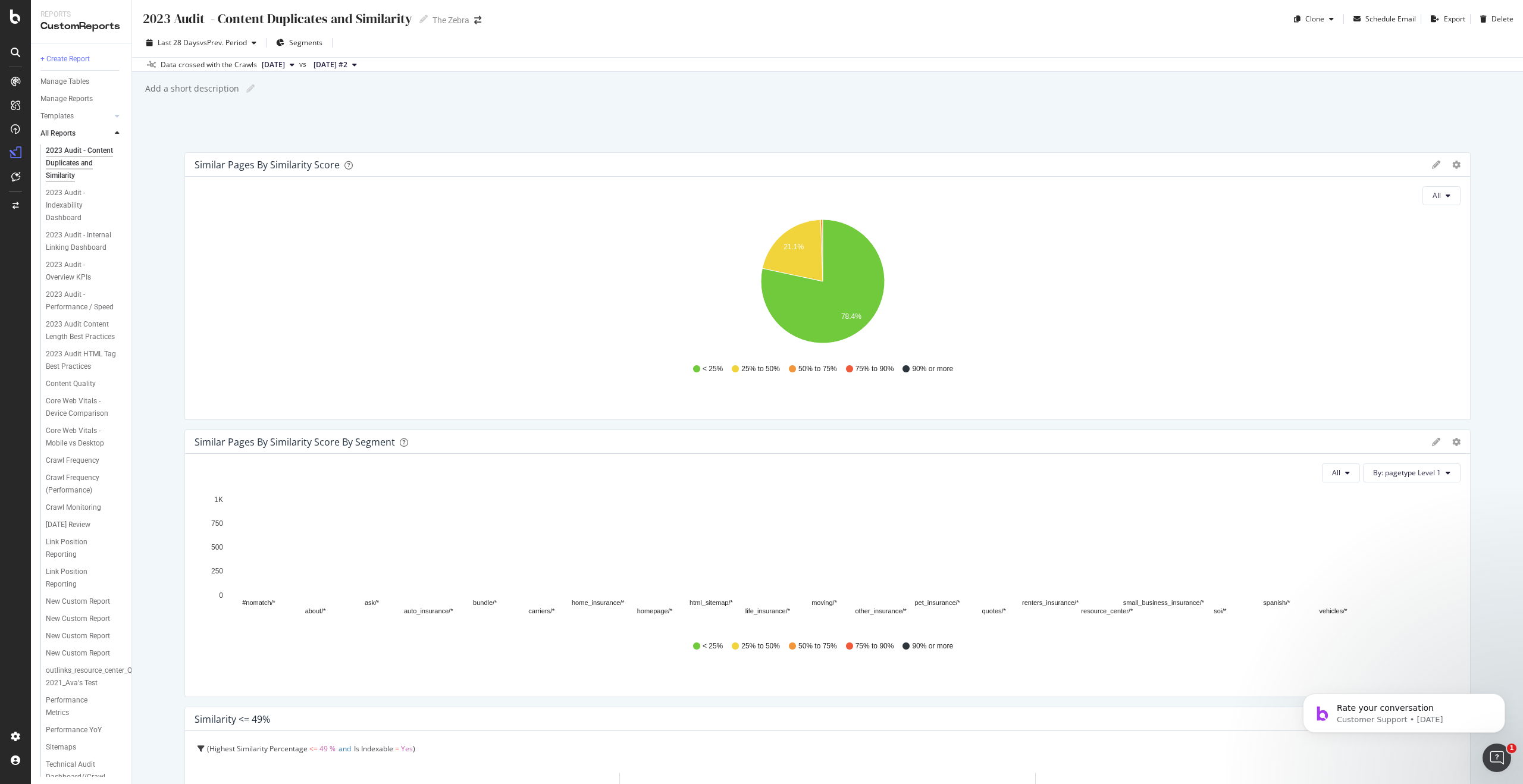
scroll to position [143, 0]
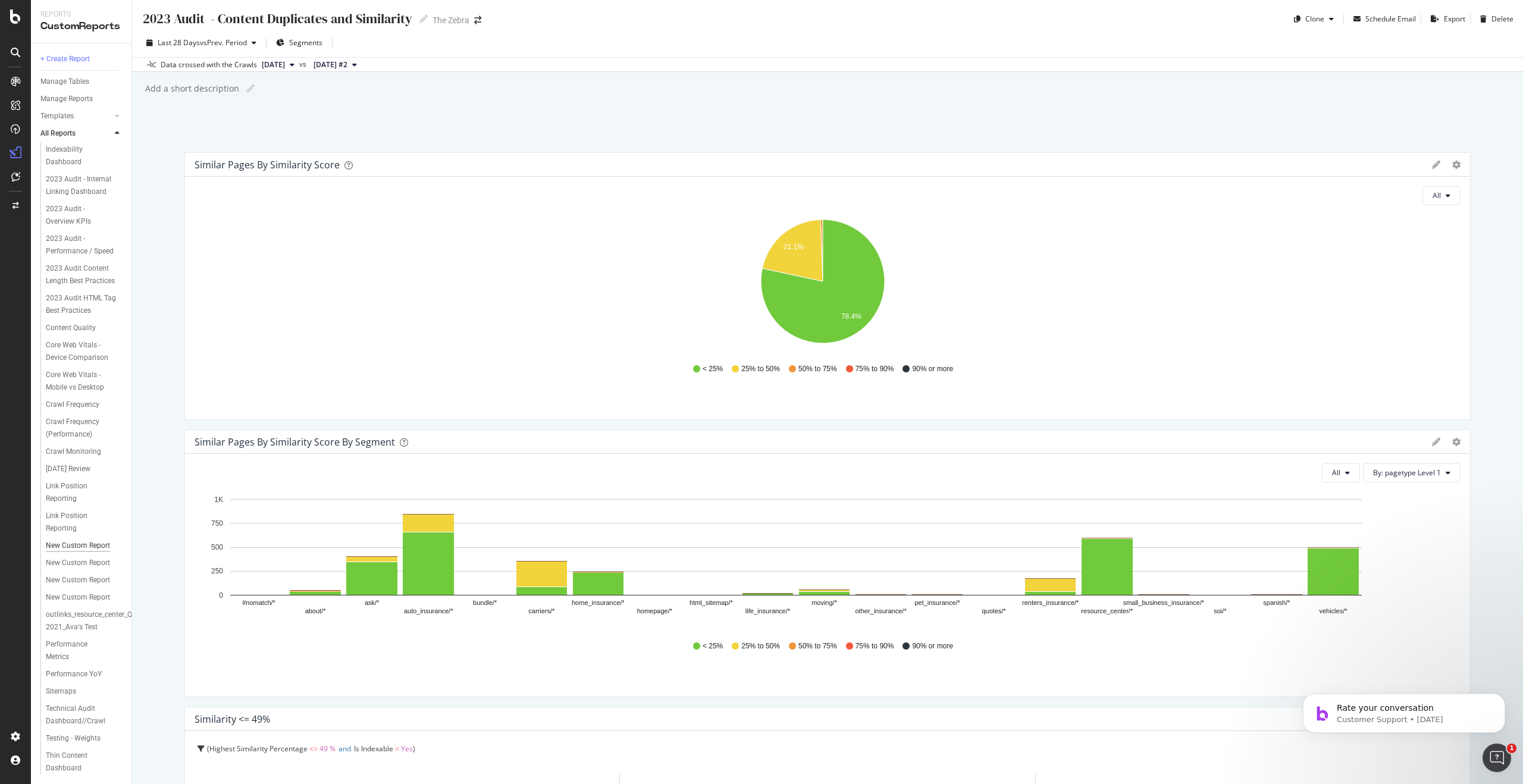
click at [67, 540] on div "New Custom Report" at bounding box center [78, 546] width 64 height 13
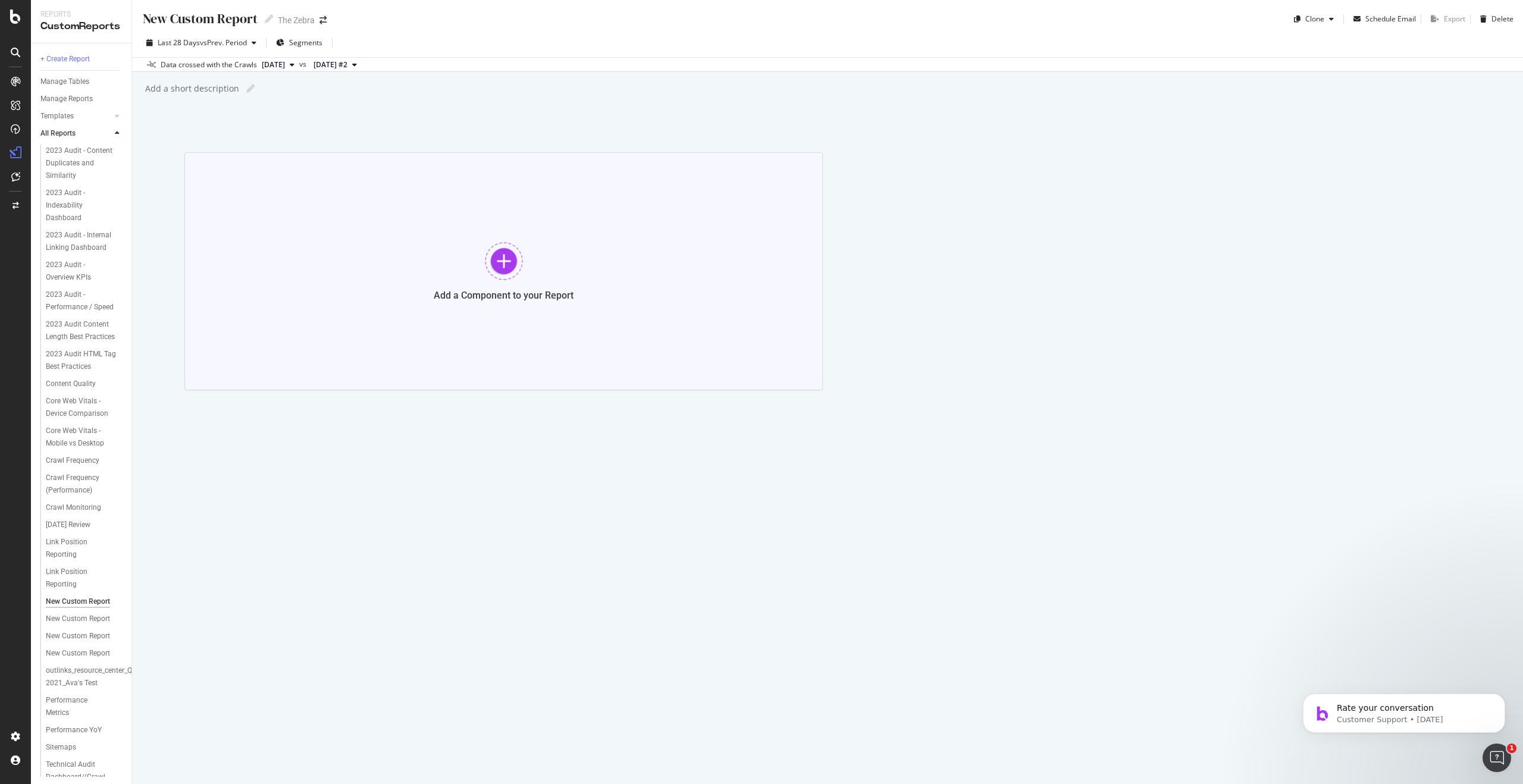
click at [500, 270] on div at bounding box center [504, 261] width 38 height 38
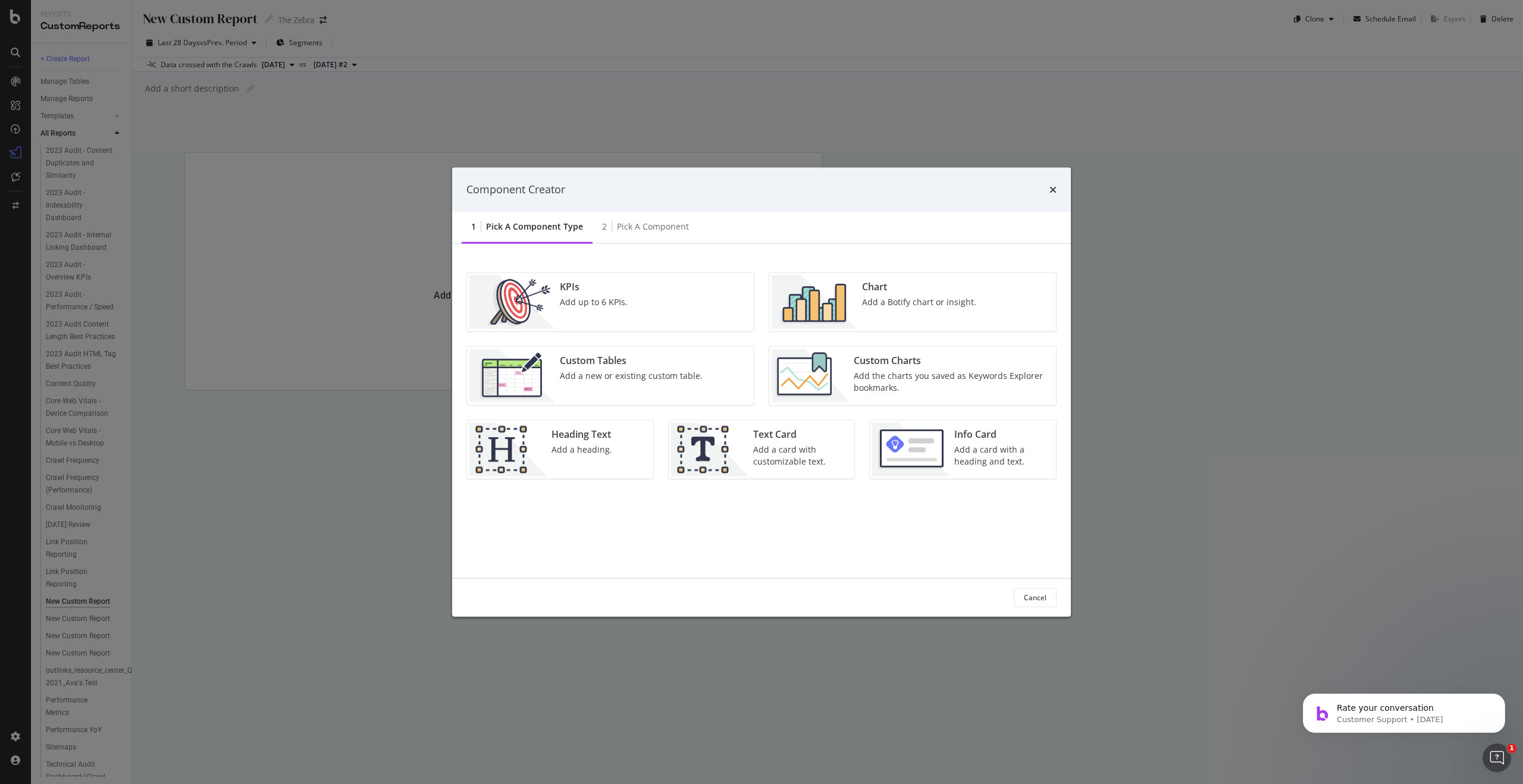
click at [693, 372] on div "Add a new or existing custom table." at bounding box center [631, 375] width 142 height 12
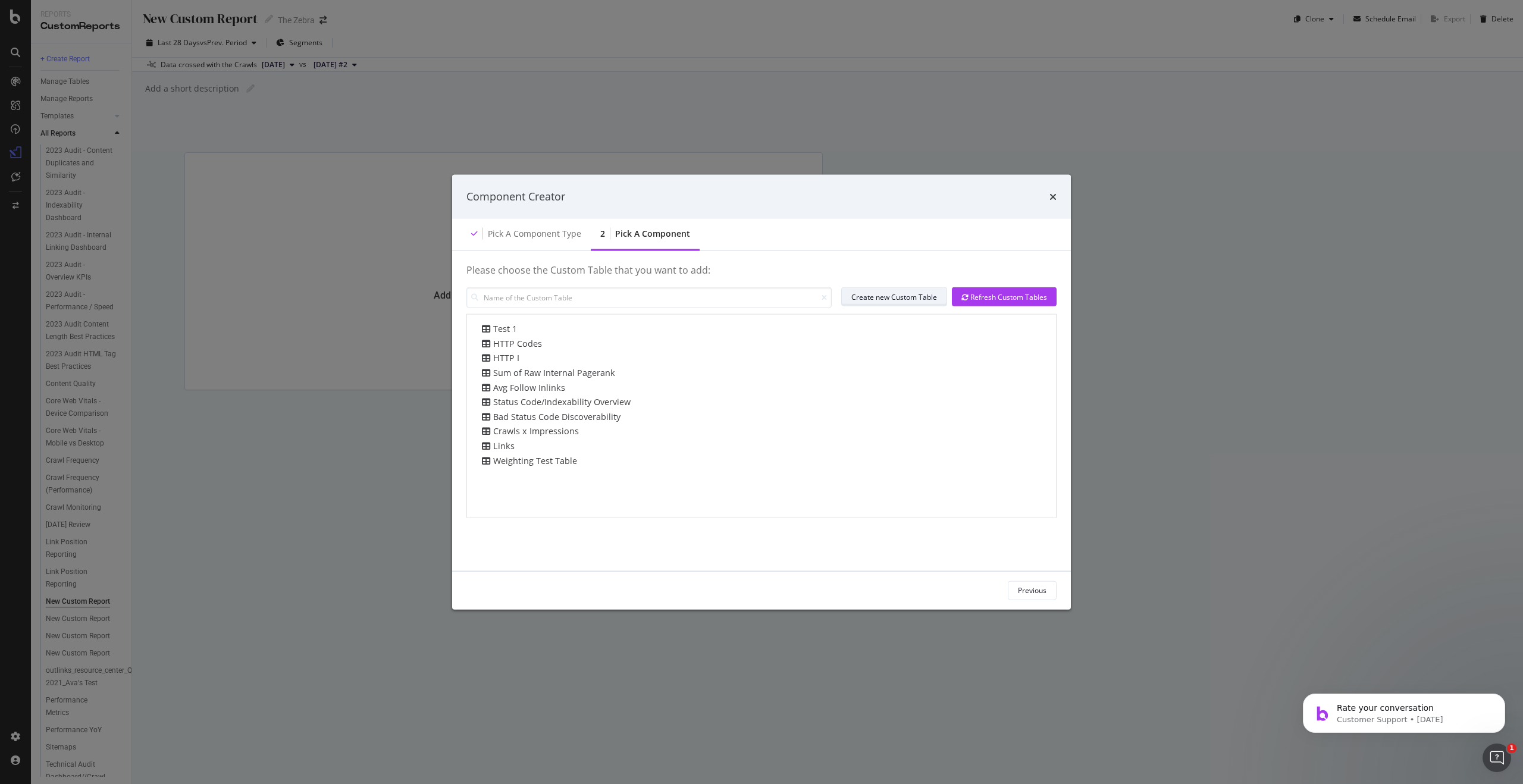
click at [858, 303] on div "Create new Custom Table" at bounding box center [894, 297] width 85 height 17
click at [1054, 201] on div "times" at bounding box center [1053, 197] width 7 height 16
click at [538, 233] on div "Pick a Component type" at bounding box center [535, 233] width 94 height 12
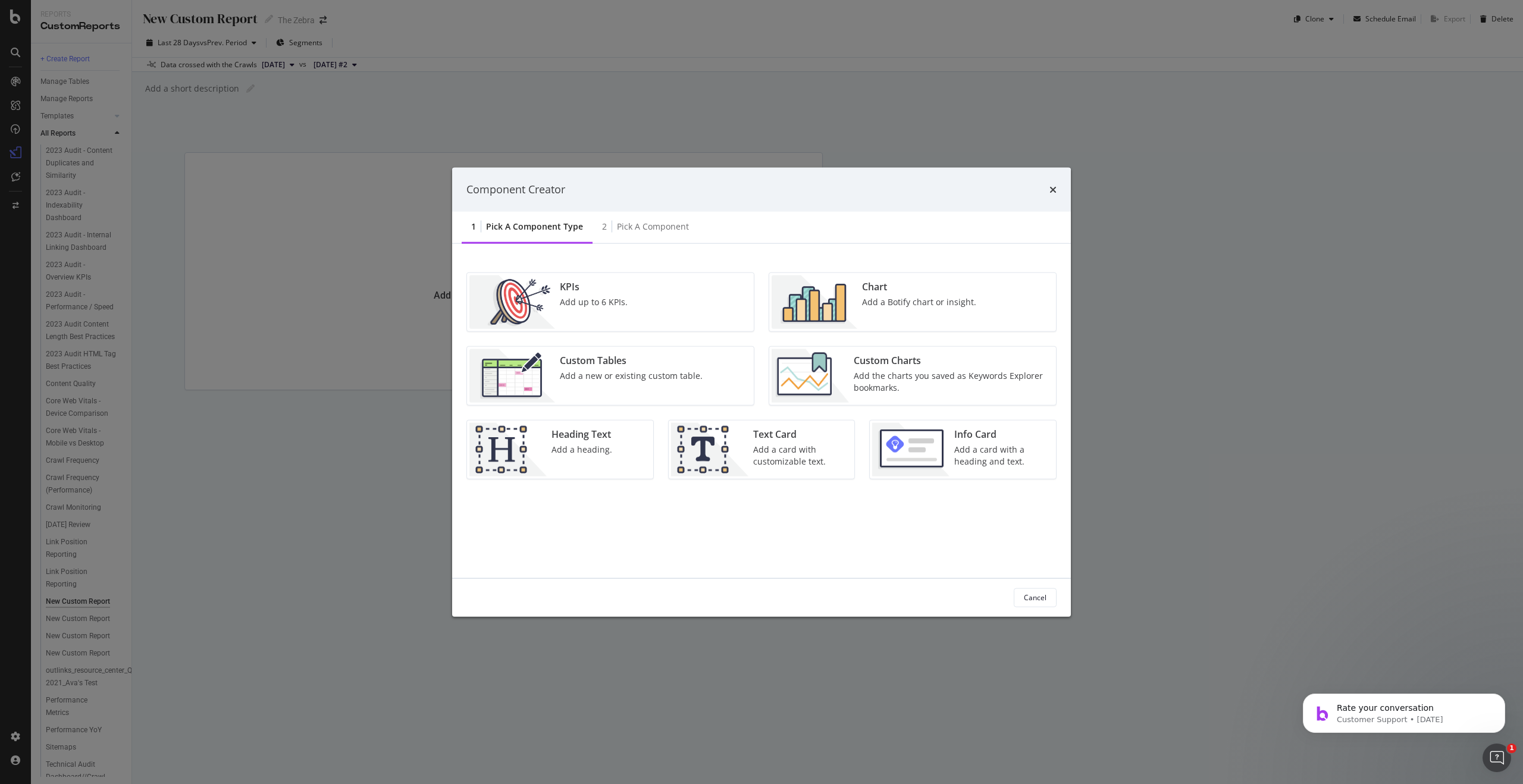
click at [950, 315] on div "Chart Add a Botify chart or insight." at bounding box center [919, 301] width 124 height 53
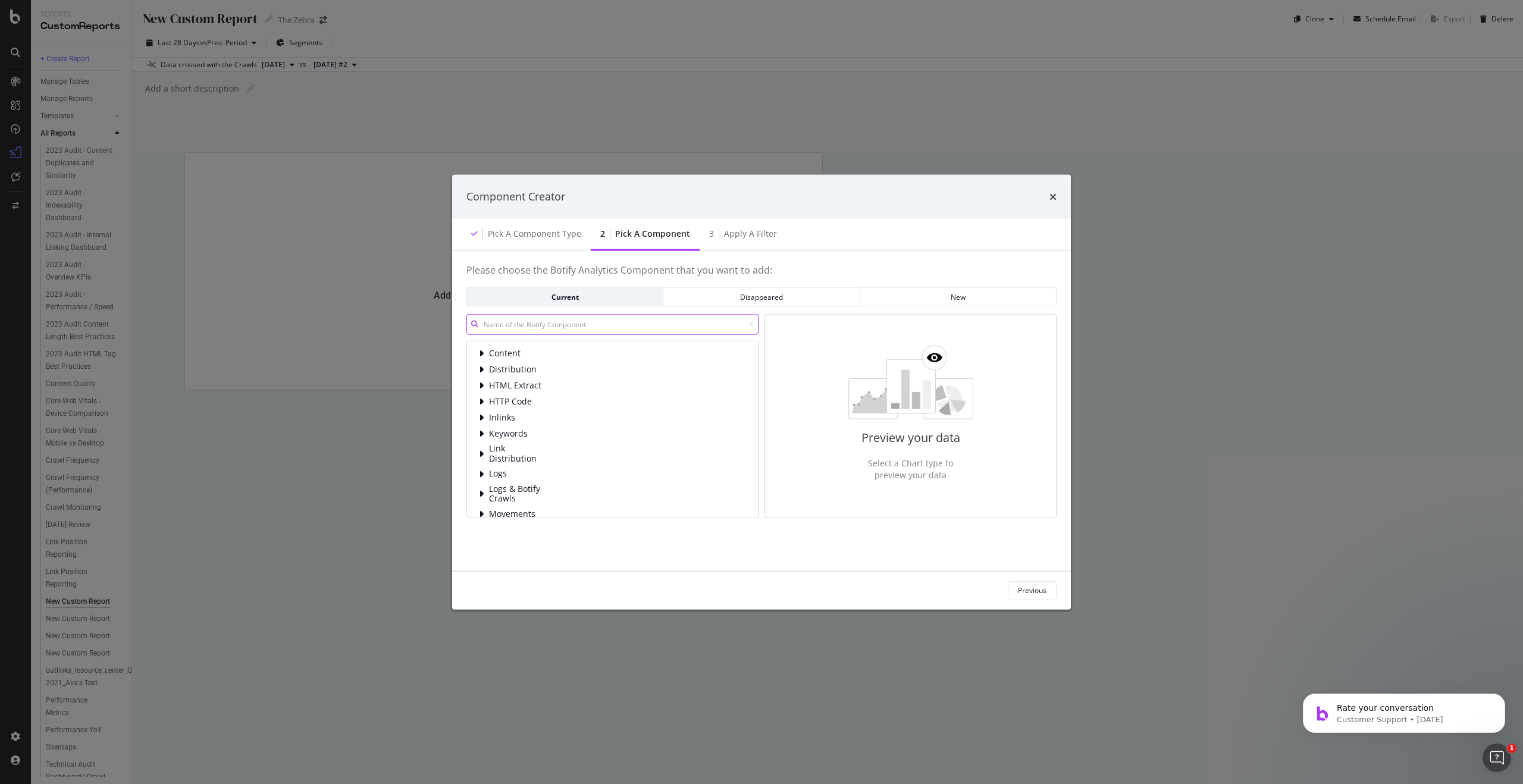
click at [549, 322] on input "modal" at bounding box center [613, 324] width 292 height 21
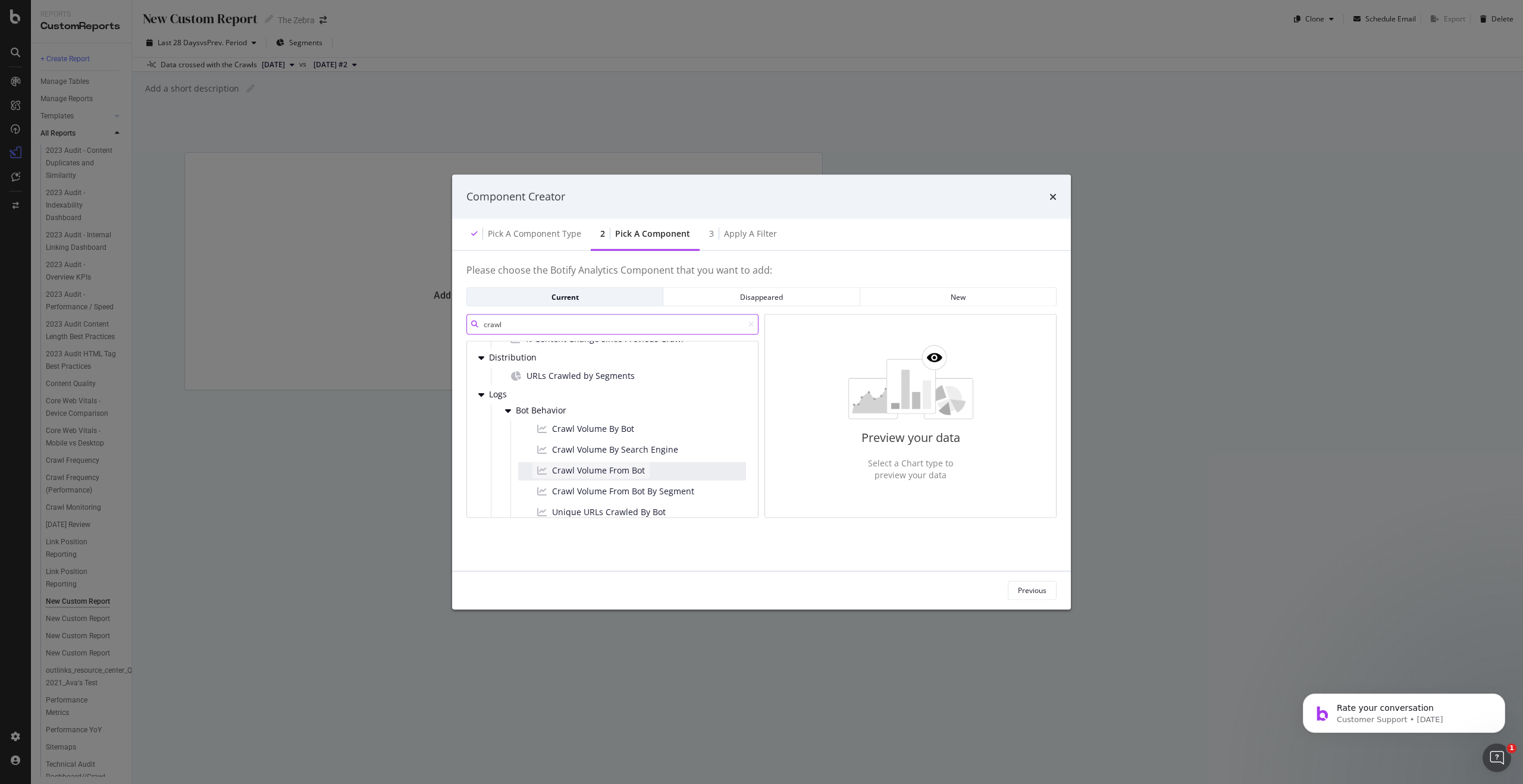
scroll to position [37, 0]
type input "crawl"
click at [655, 426] on span "Crawl Volume By Search Engine" at bounding box center [615, 429] width 126 height 12
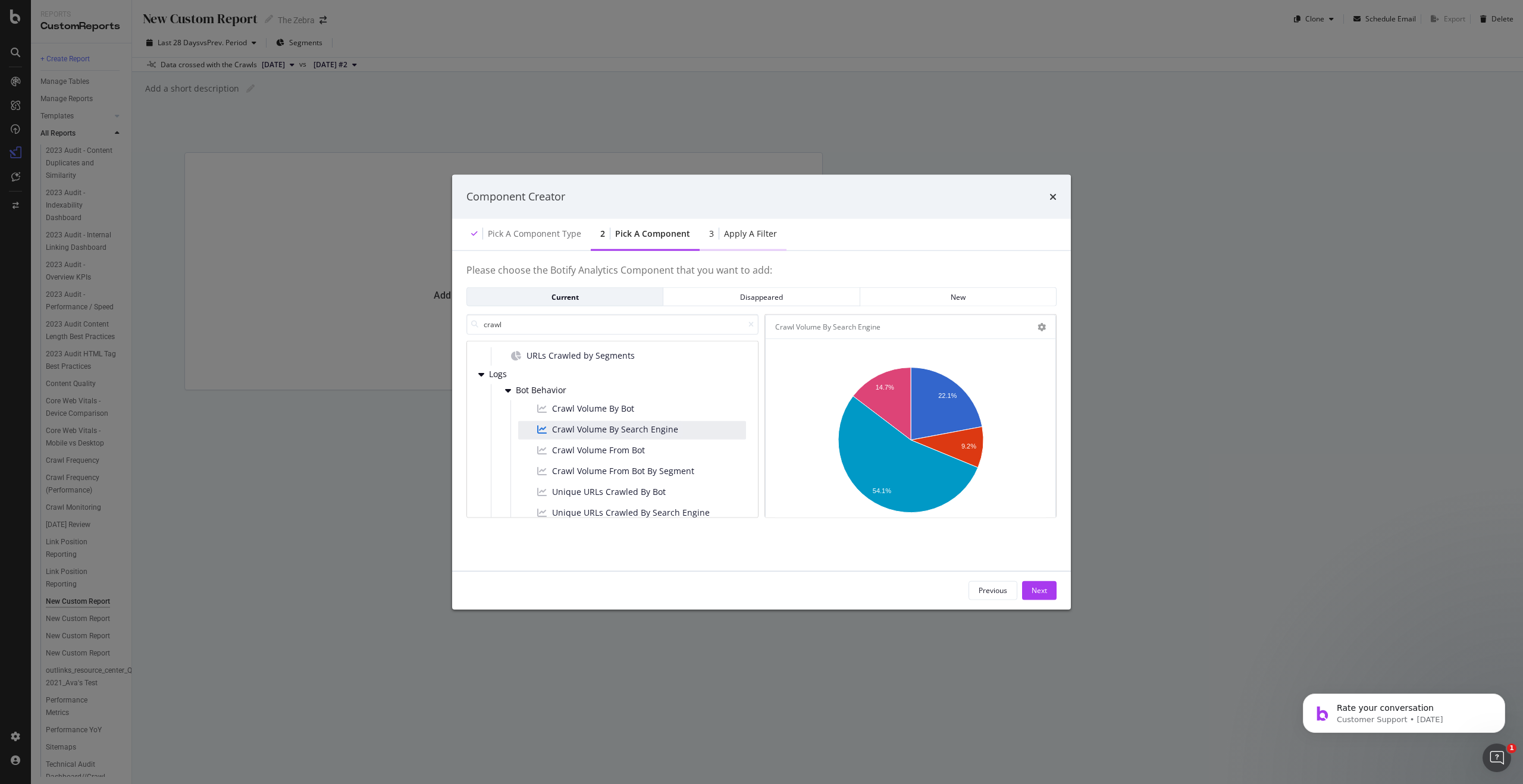
click at [725, 237] on div "Apply a Filter" at bounding box center [751, 233] width 53 height 12
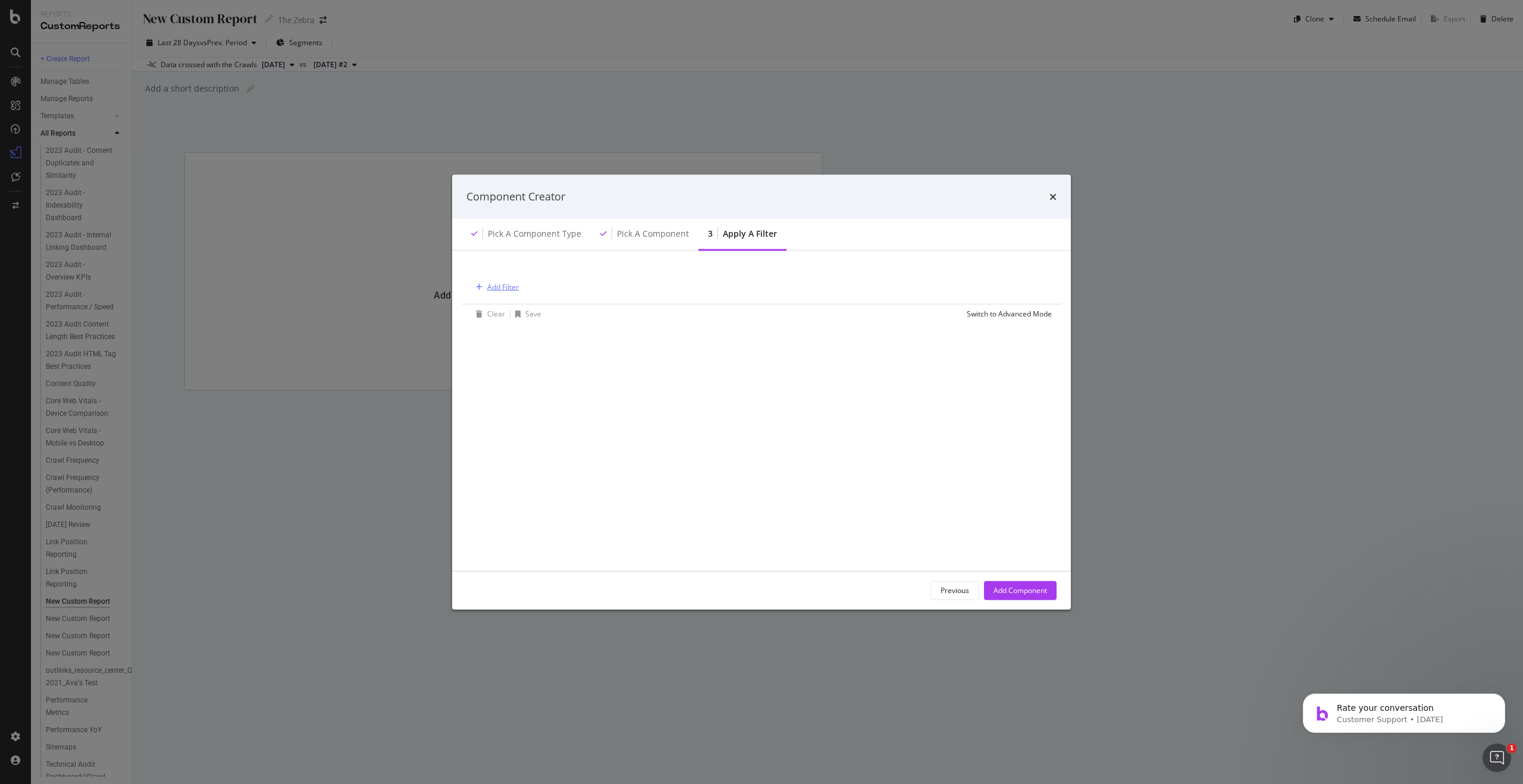
click at [517, 286] on div "Add Filter" at bounding box center [503, 287] width 31 height 10
type input "se"
click at [534, 365] on span "pagetype" at bounding box center [529, 369] width 31 height 10
click at [522, 333] on div "modal" at bounding box center [546, 339] width 130 height 19
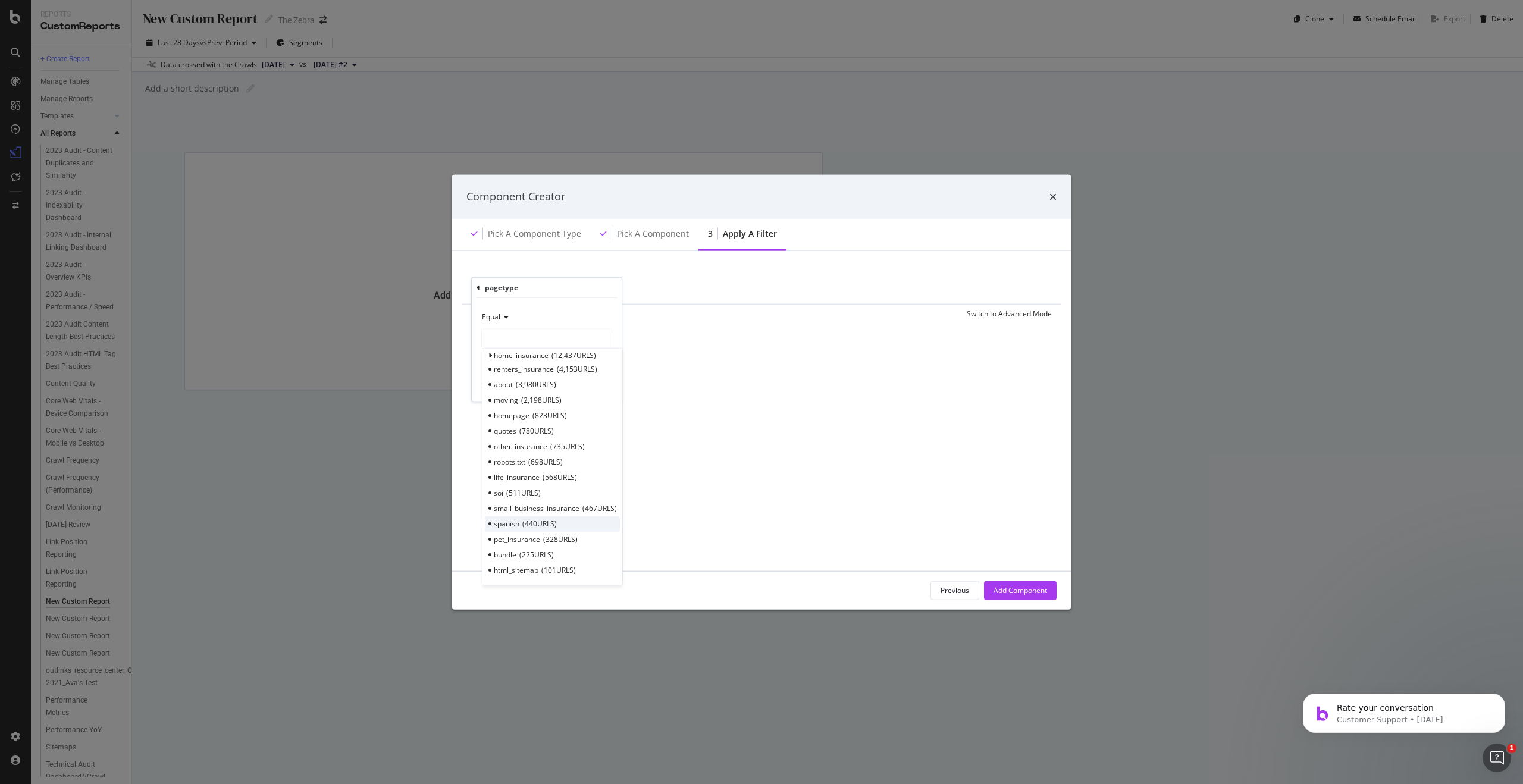
scroll to position [0, 0]
click at [490, 360] on icon "modal" at bounding box center [490, 362] width 5 height 7
click at [489, 360] on icon "modal" at bounding box center [490, 362] width 5 height 7
click at [490, 405] on icon "modal" at bounding box center [490, 406] width 5 height 7
click at [497, 421] on div "carrier_comparison 18,432 URLS" at bounding box center [552, 419] width 135 height 16
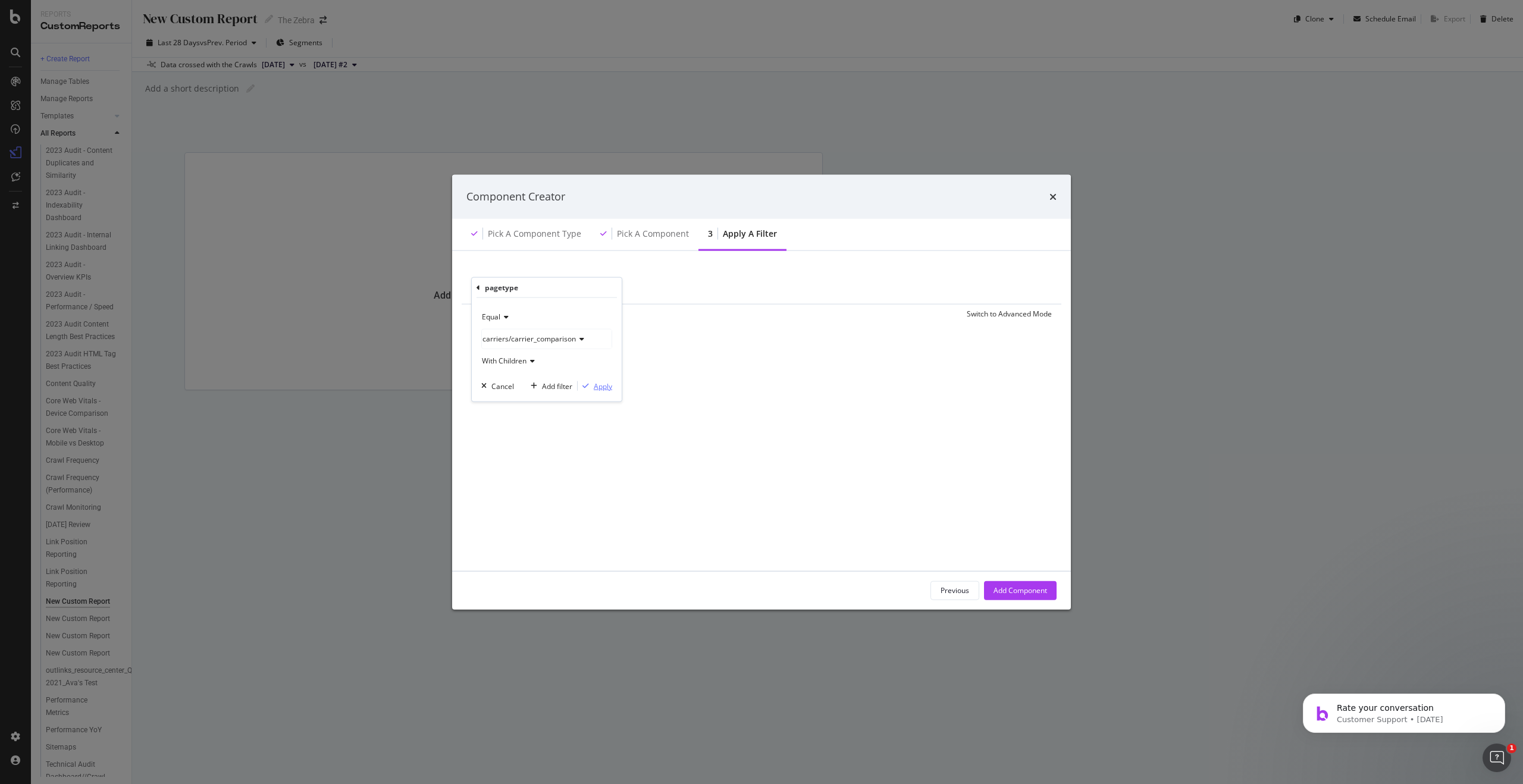
click at [595, 385] on div "Apply" at bounding box center [603, 385] width 18 height 10
click at [1000, 582] on div "Add Component" at bounding box center [1020, 590] width 53 height 17
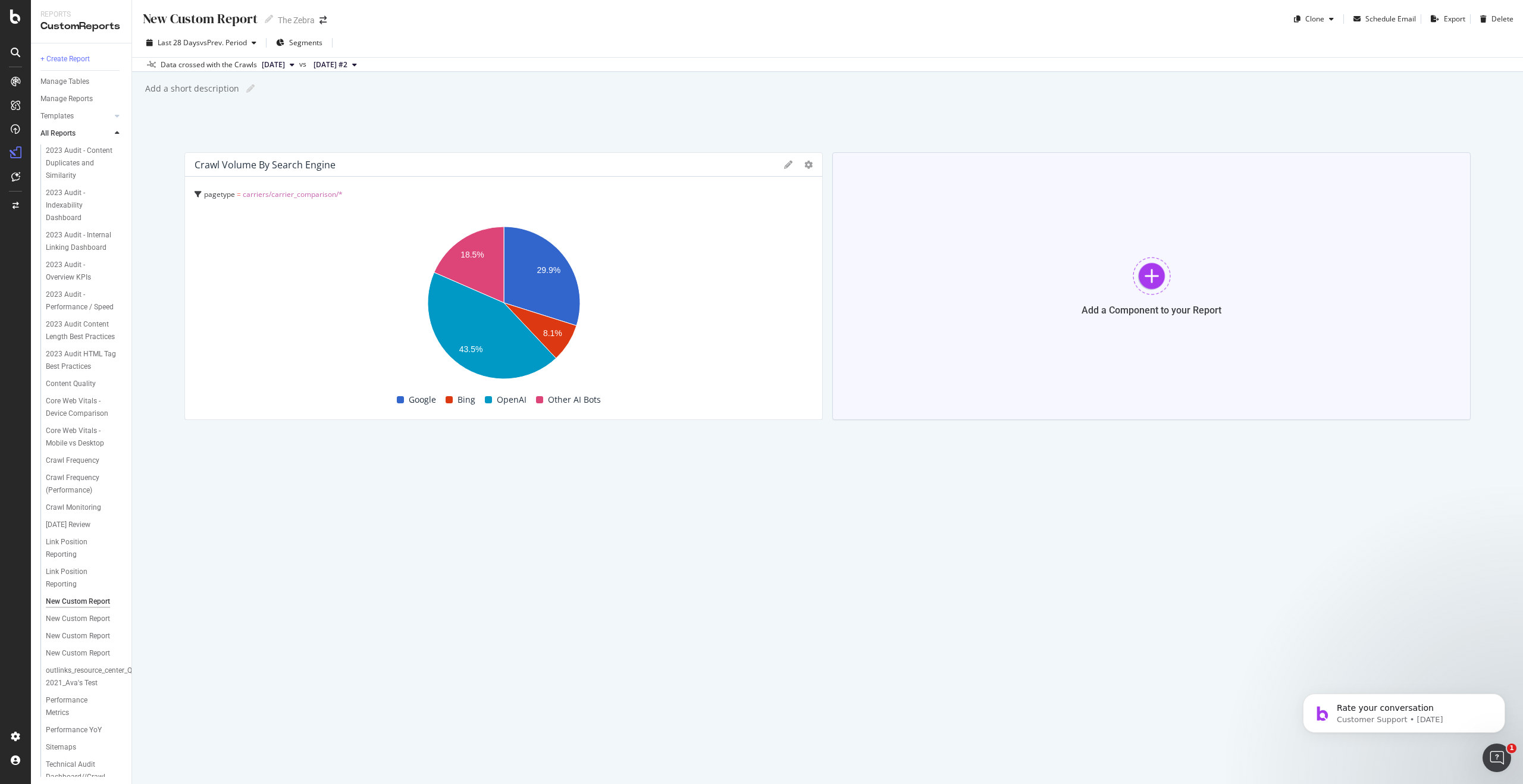
click at [1154, 278] on div at bounding box center [1152, 276] width 38 height 38
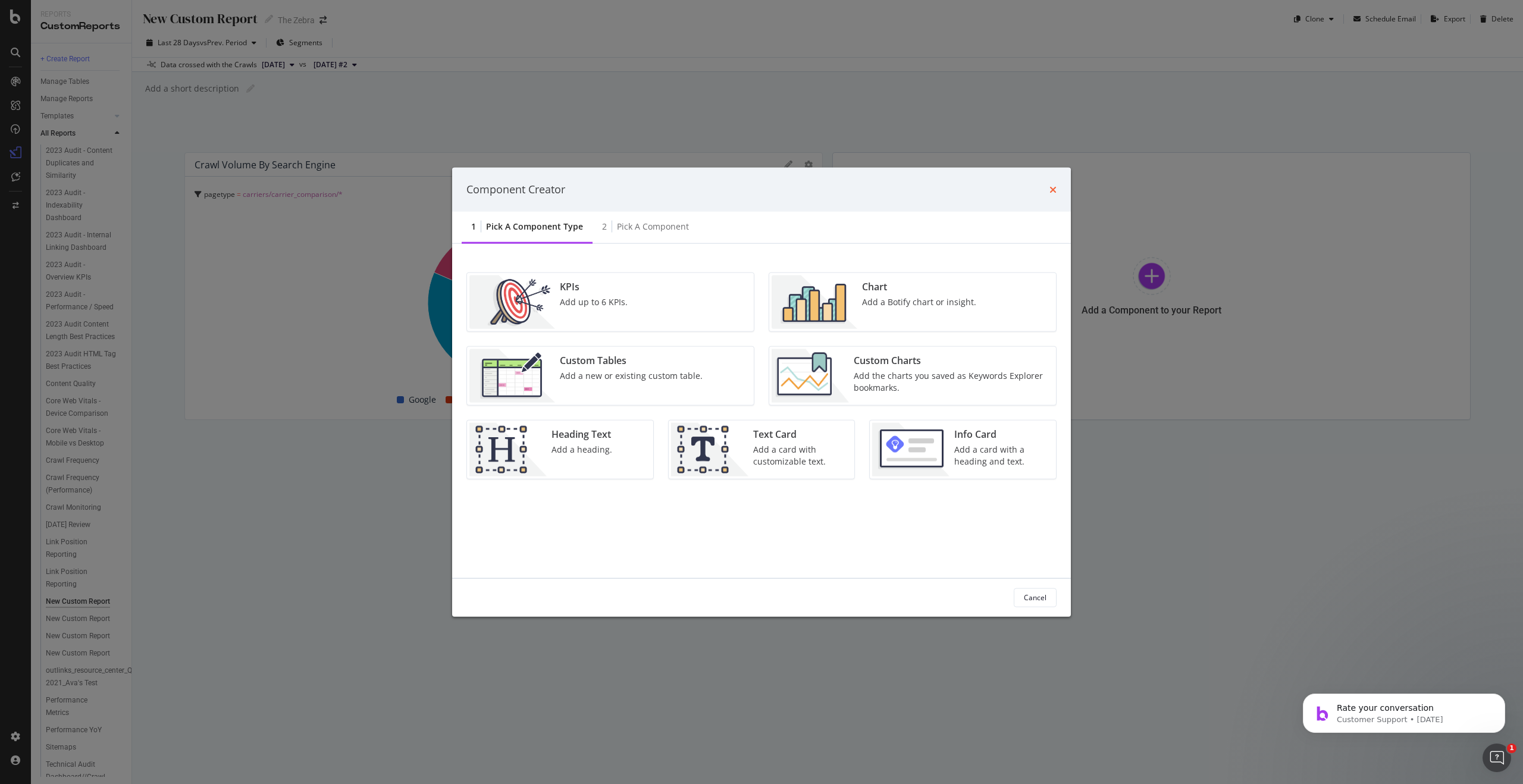
click at [1051, 193] on icon "times" at bounding box center [1053, 189] width 7 height 9
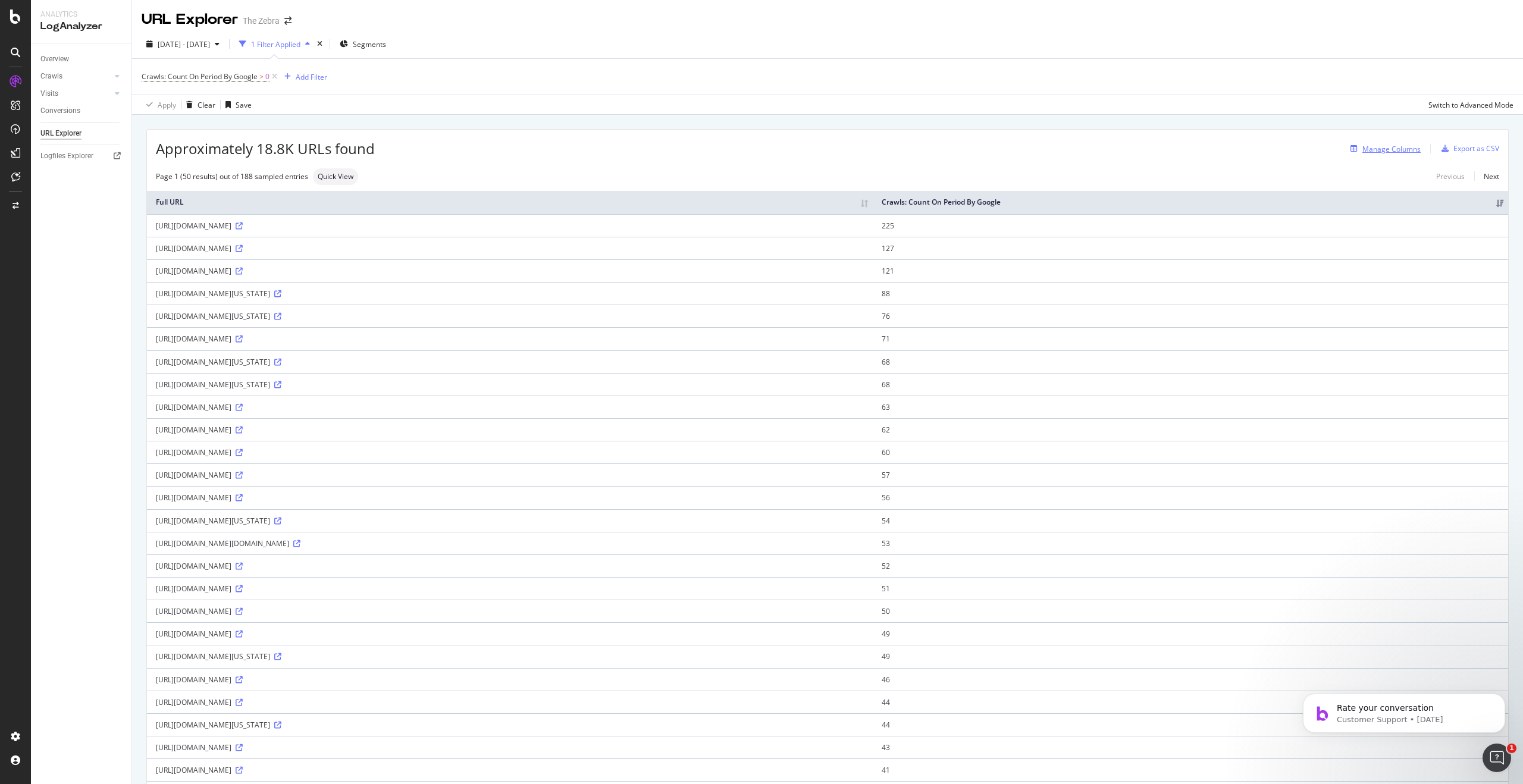
click at [1364, 144] on div "Manage Columns" at bounding box center [1392, 149] width 58 height 10
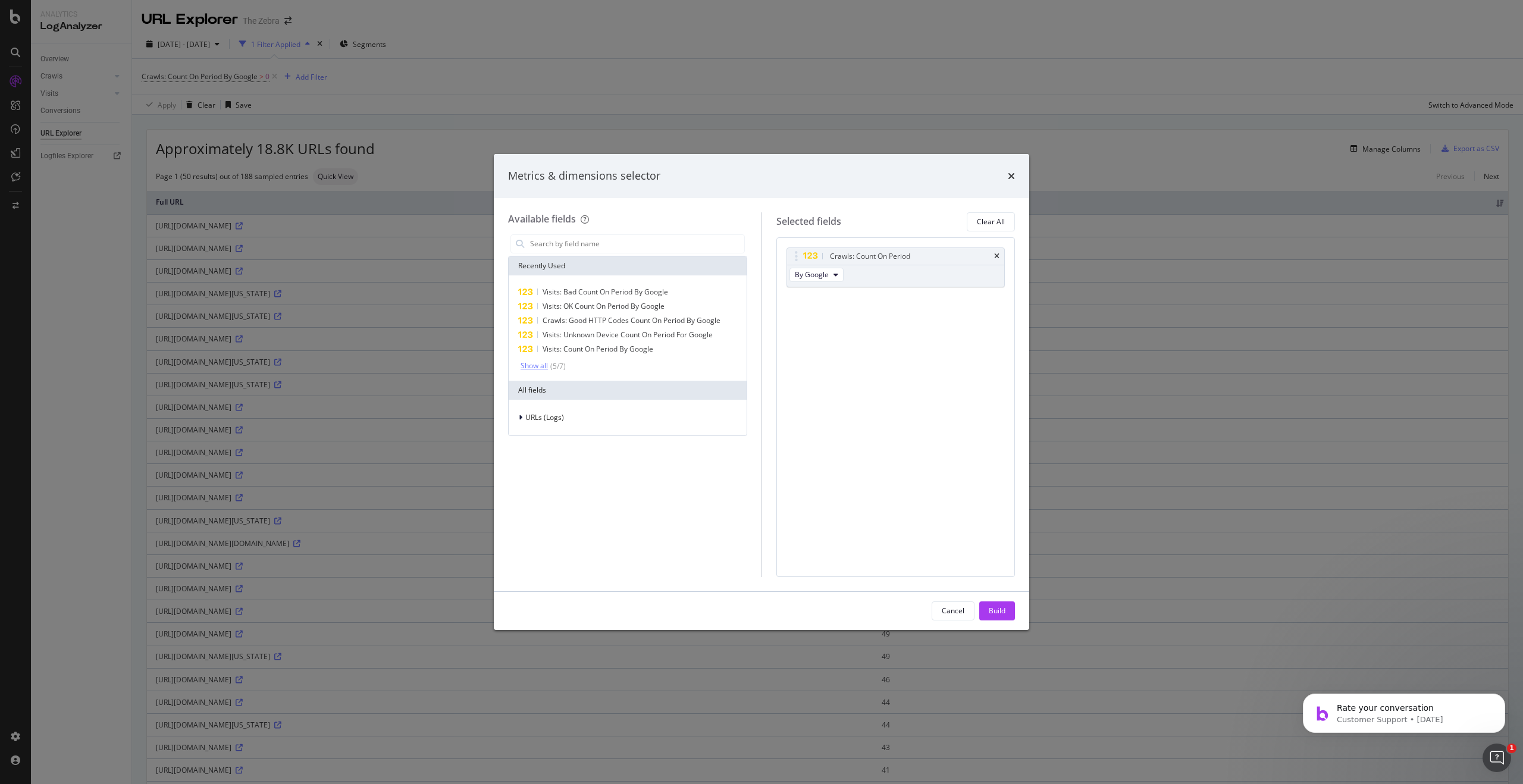
click at [542, 362] on div "Show all" at bounding box center [535, 366] width 28 height 8
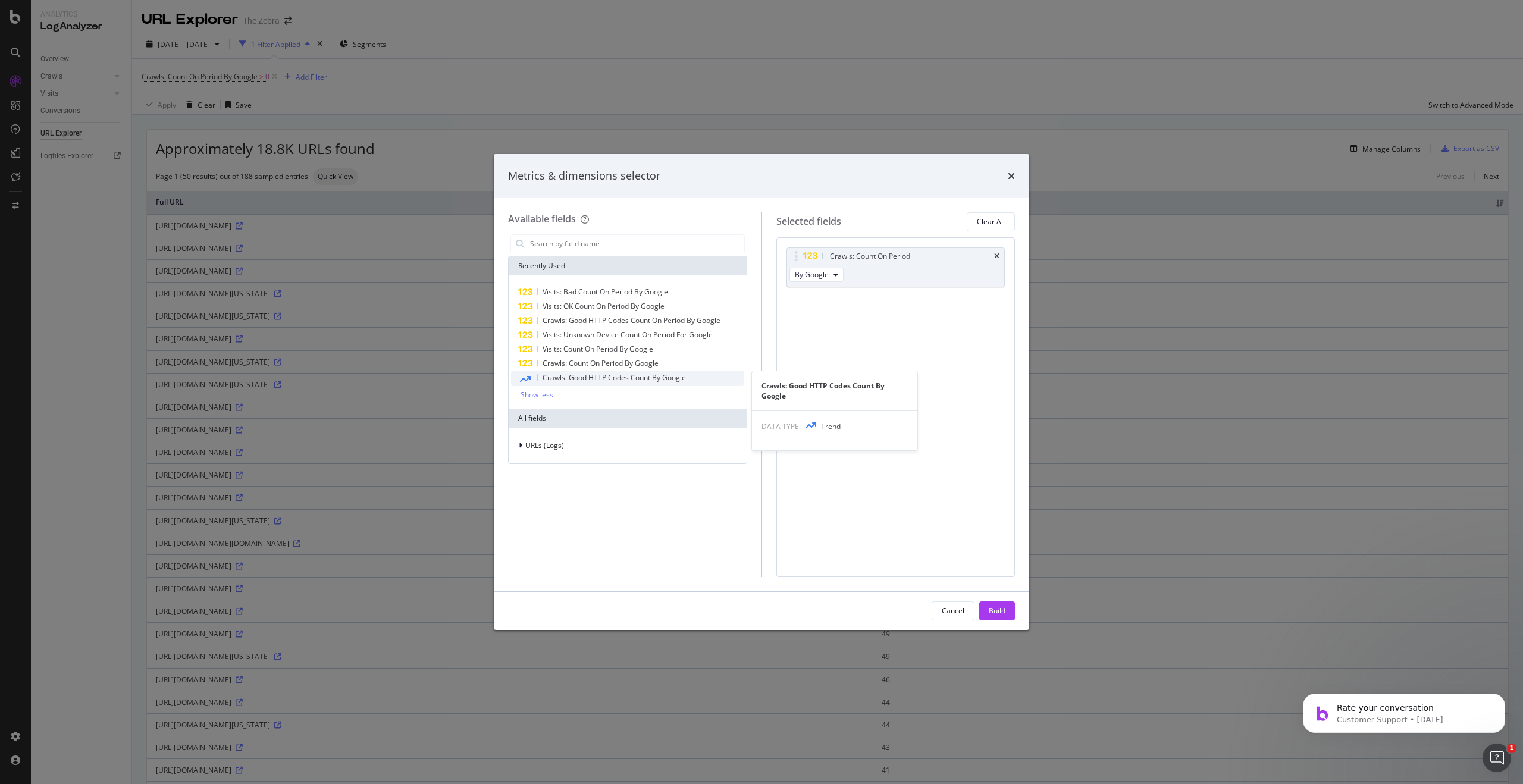
click at [562, 373] on span "Crawls: Good HTTP Codes Count By Google" at bounding box center [614, 377] width 143 height 10
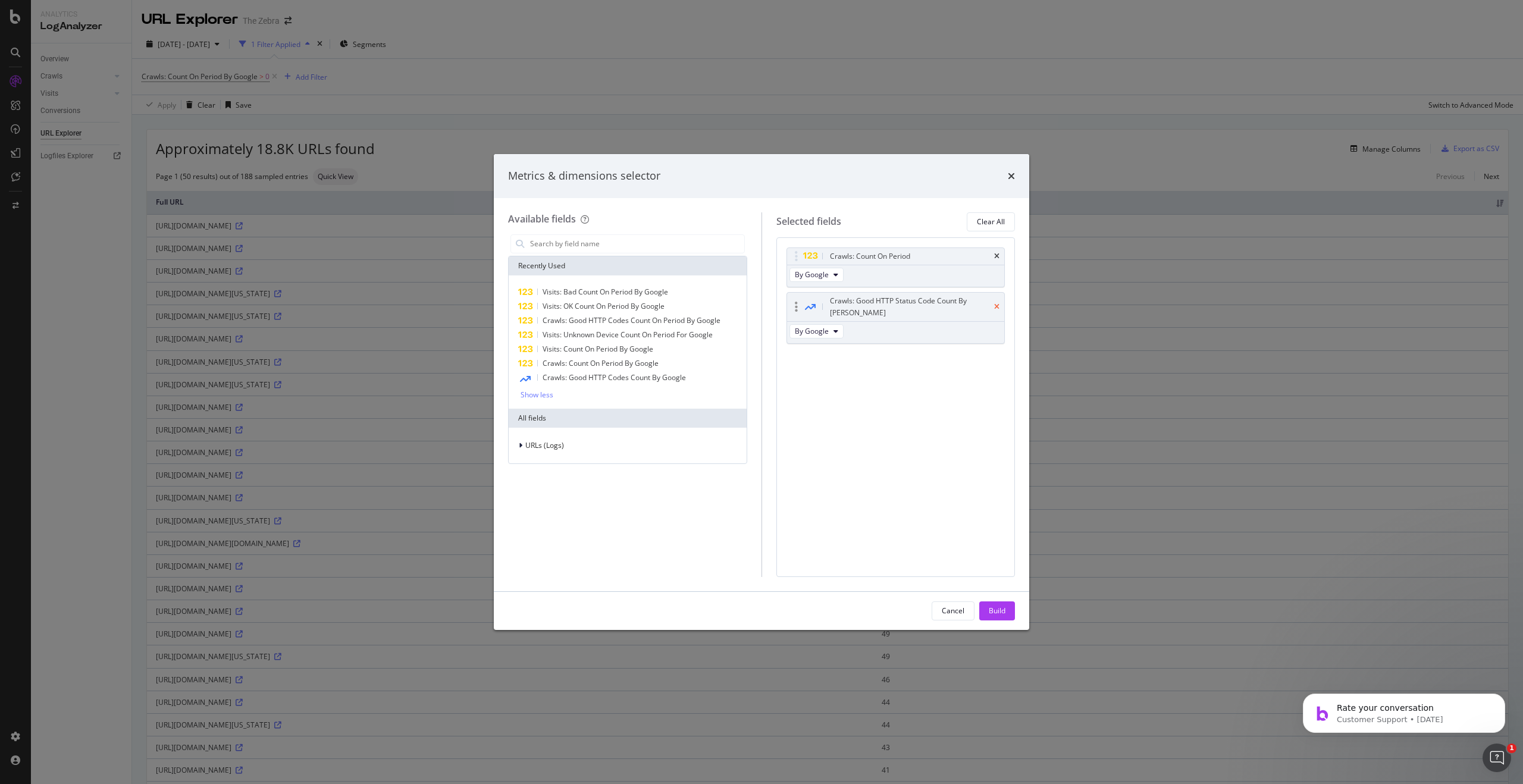
click at [995, 303] on icon "times" at bounding box center [997, 307] width 6 height 7
click at [613, 249] on input "modal" at bounding box center [637, 244] width 215 height 17
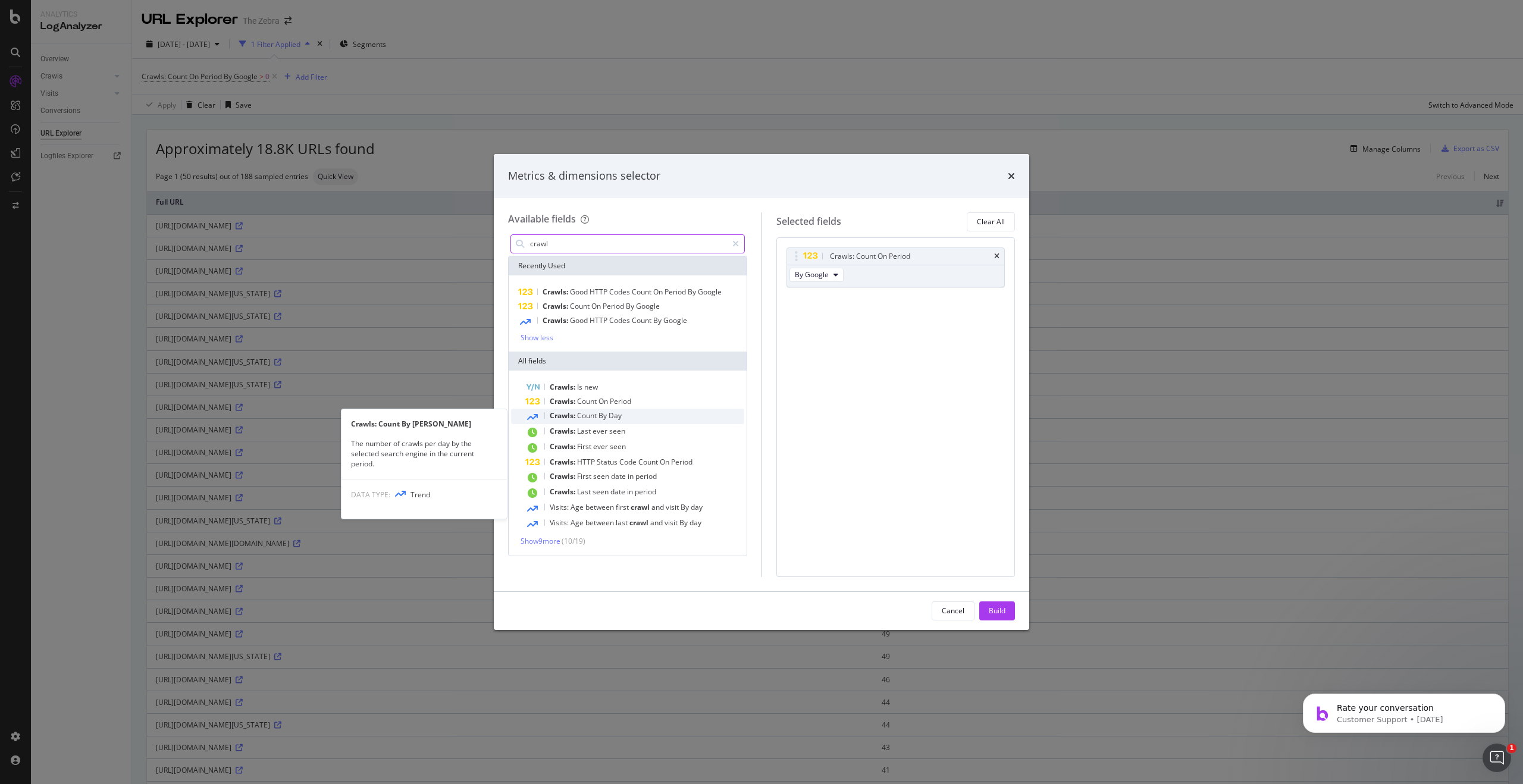
type input "crawl"
click at [620, 415] on span "Day" at bounding box center [615, 415] width 13 height 10
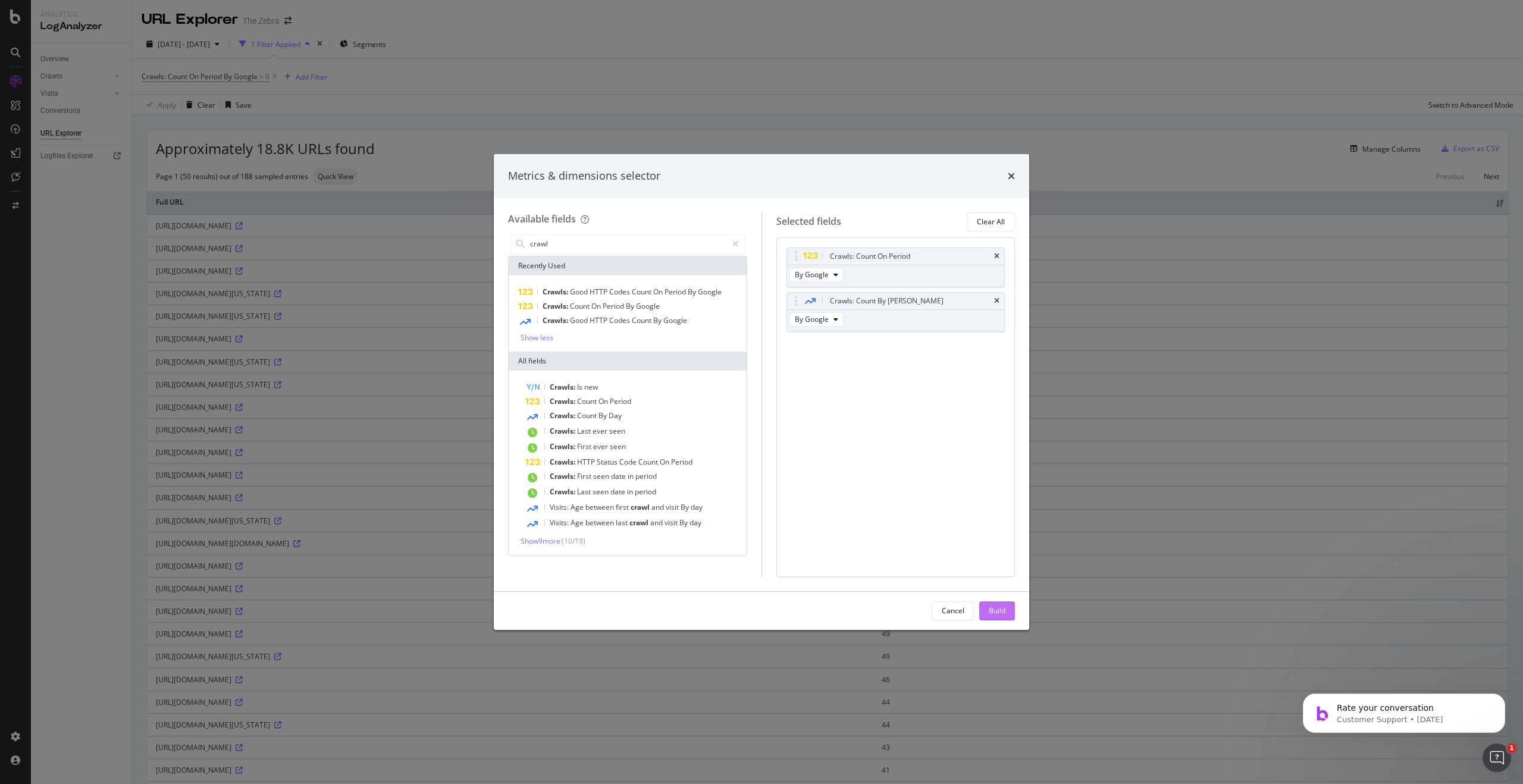
click at [998, 606] on div "Build" at bounding box center [997, 610] width 17 height 10
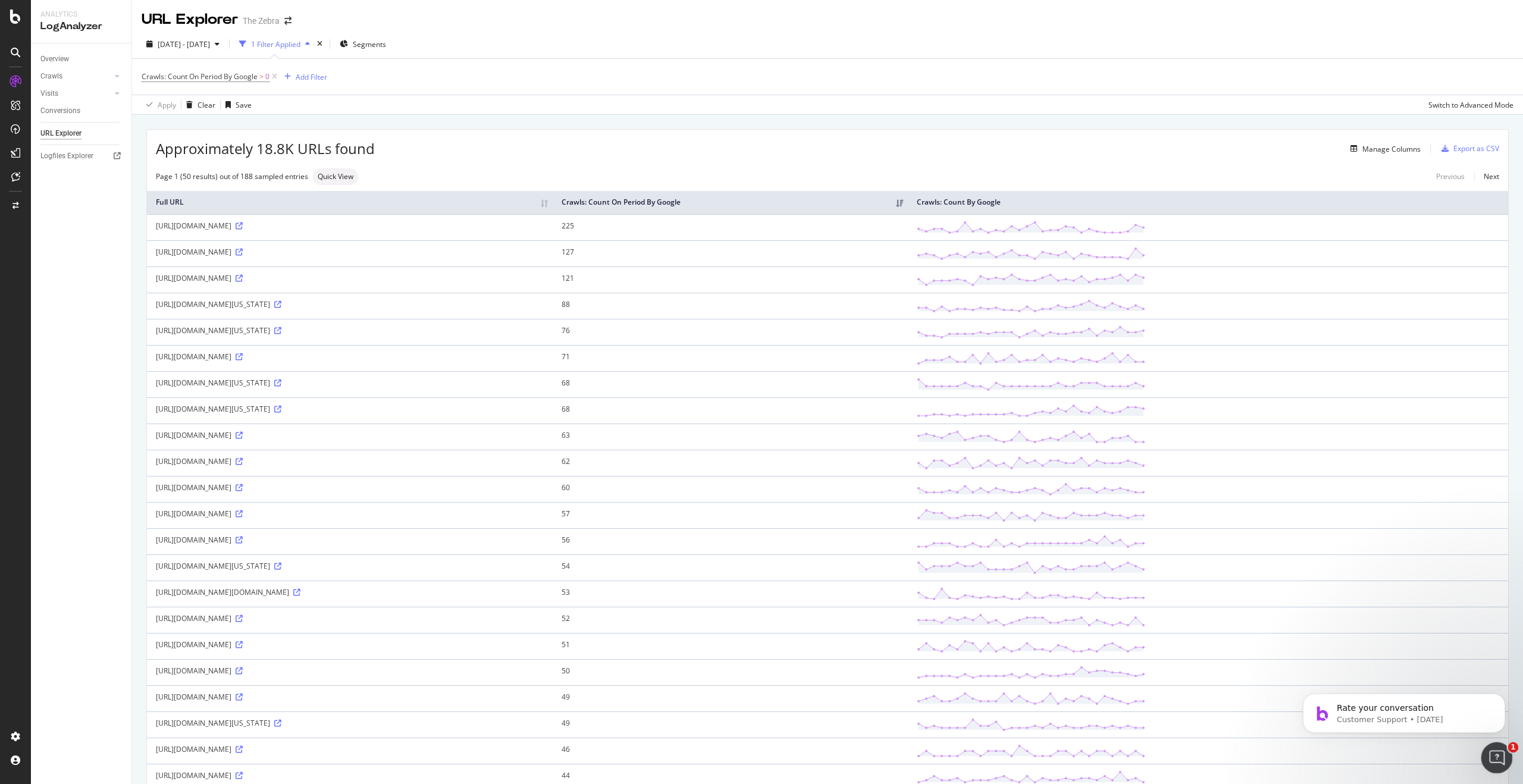
click at [1492, 747] on icon "Open Intercom Messenger" at bounding box center [1495, 756] width 19 height 19
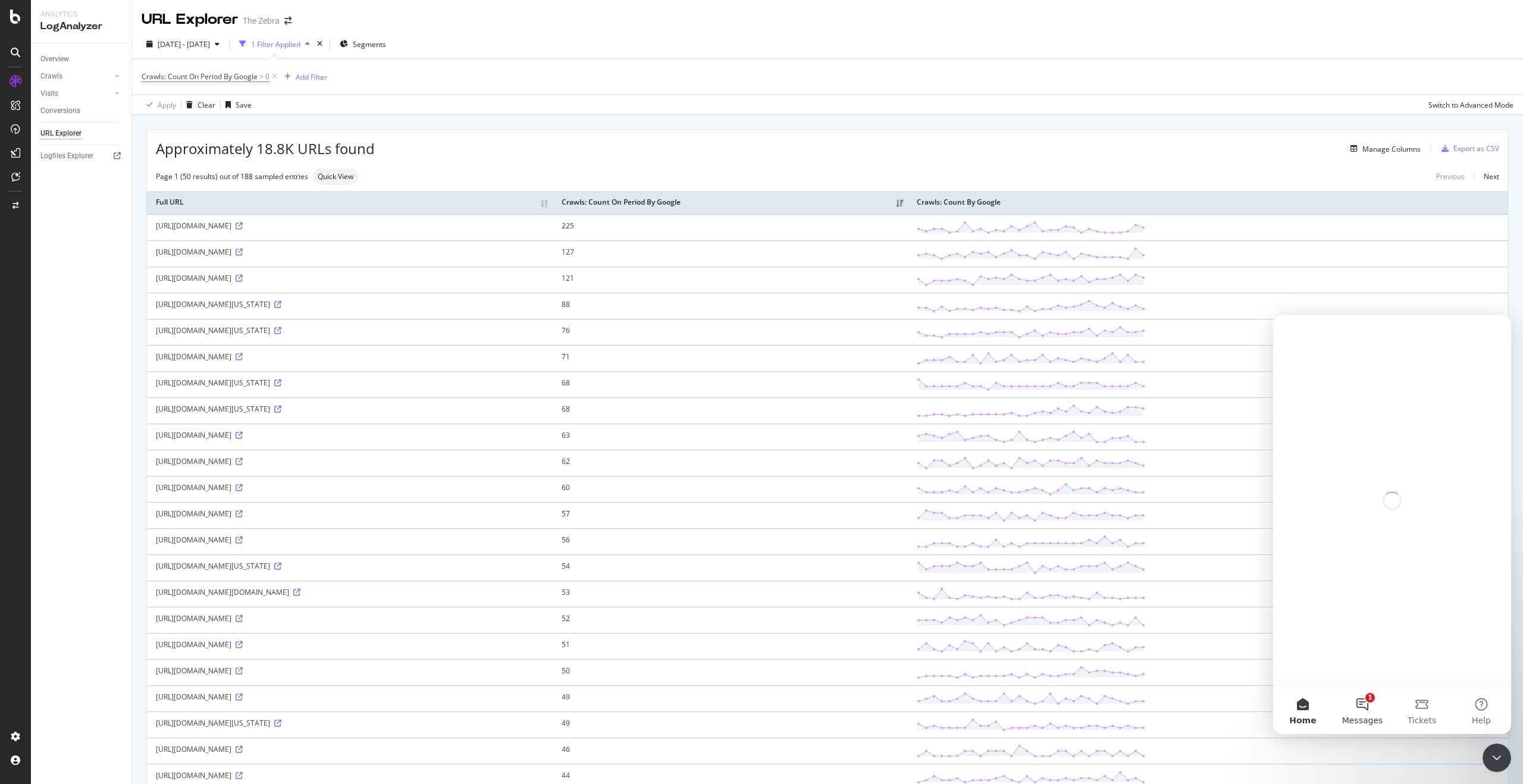
click at [1355, 705] on button "1 Messages" at bounding box center [1362, 710] width 60 height 48
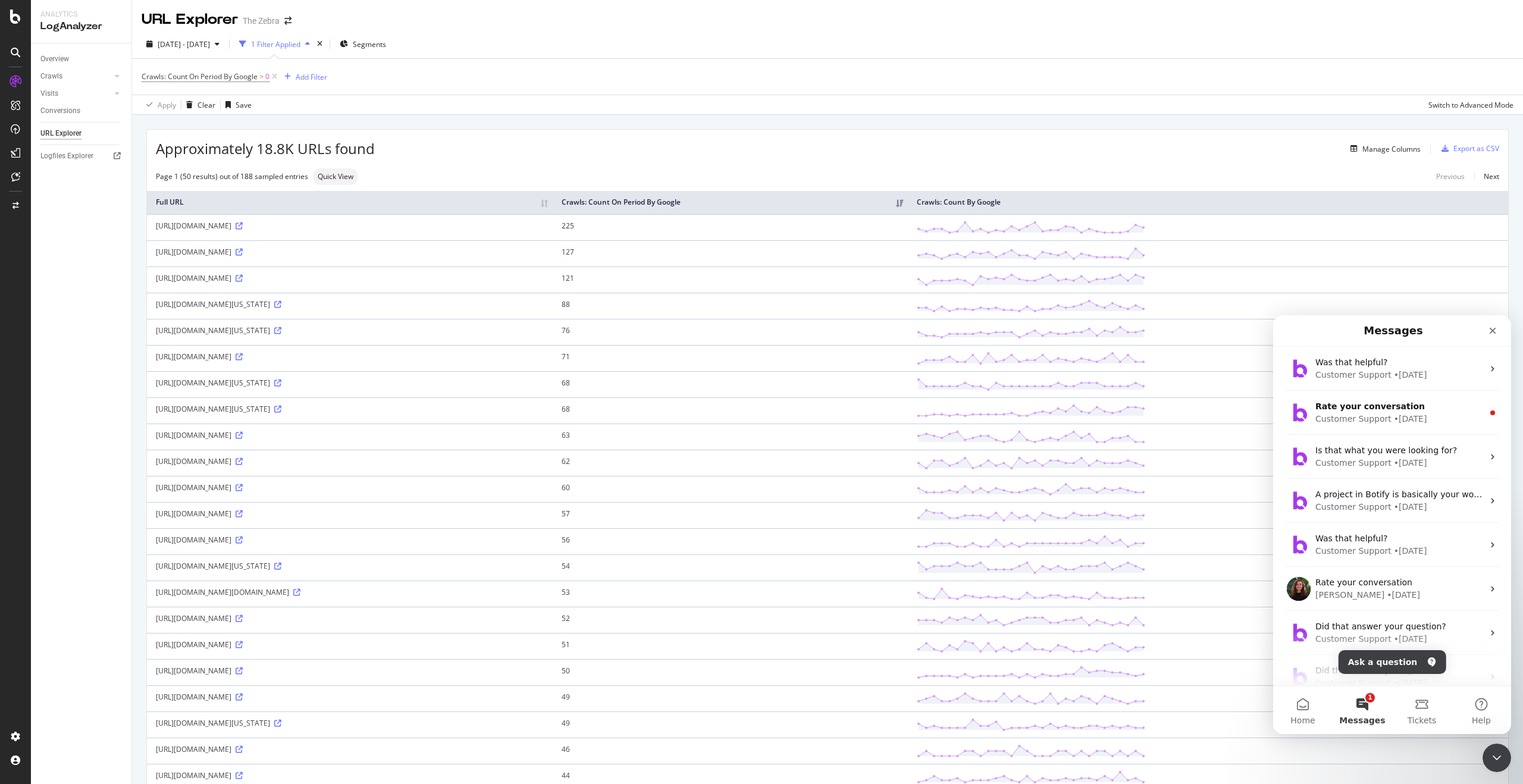
click at [1400, 665] on button "Ask a question" at bounding box center [1392, 663] width 108 height 24
click at [1491, 331] on icon "Close" at bounding box center [1493, 331] width 9 height 9
